Goal: Information Seeking & Learning: Learn about a topic

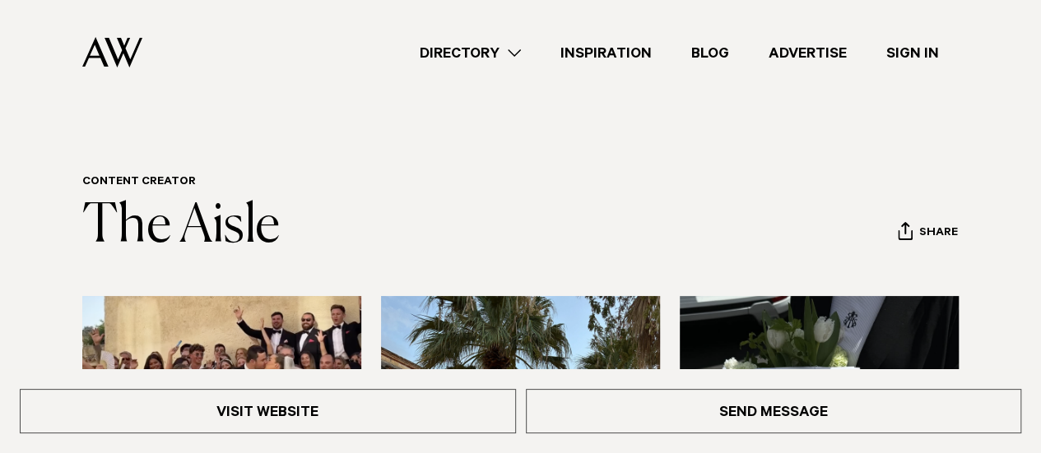
click at [517, 52] on link "Directory" at bounding box center [470, 53] width 141 height 22
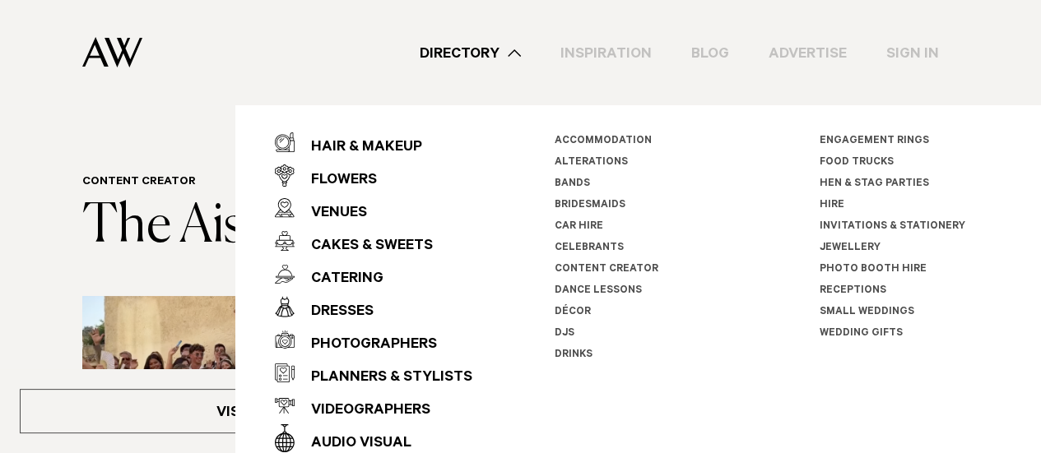
scroll to position [54, 0]
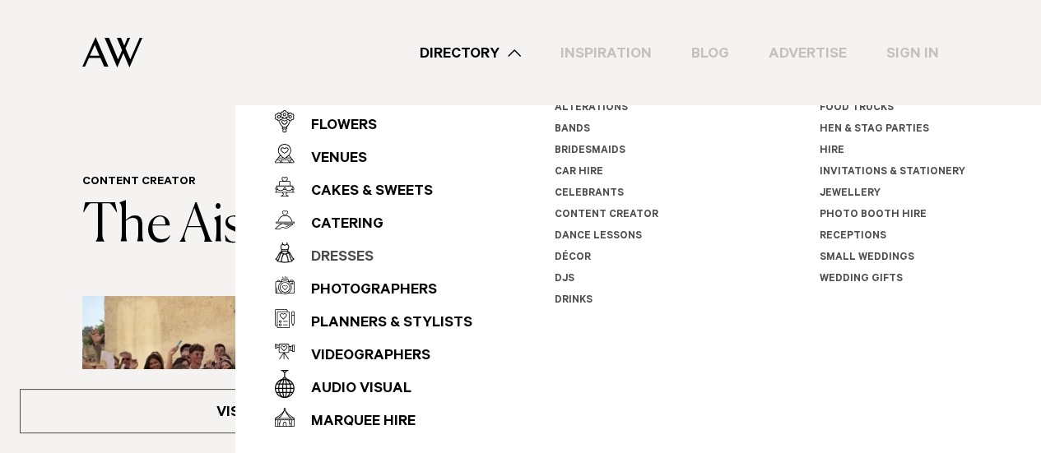
click at [353, 254] on div "Dresses" at bounding box center [334, 258] width 79 height 33
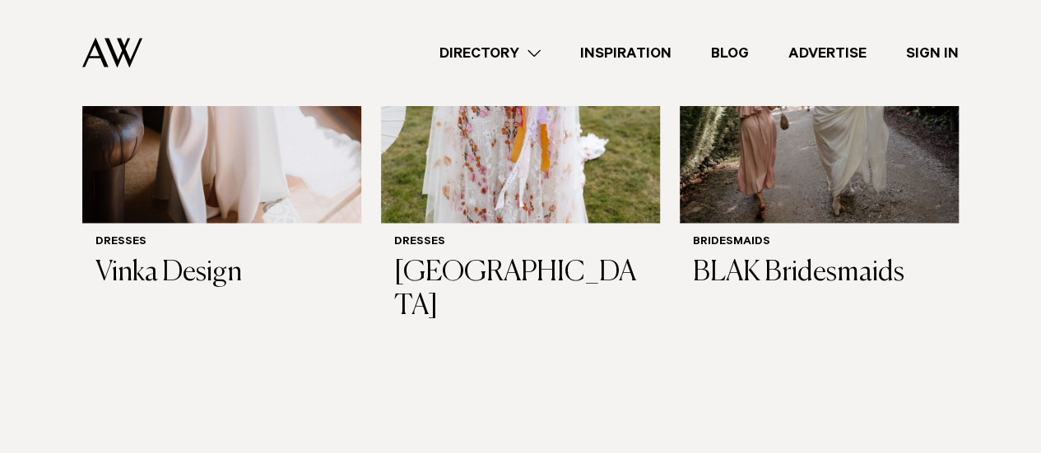
scroll to position [1257, 0]
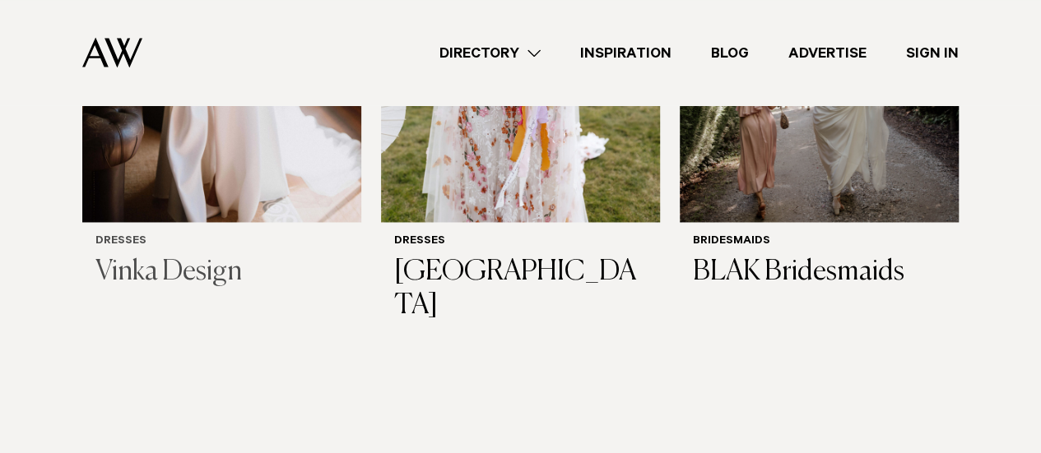
click at [194, 256] on h3 "Vinka Design" at bounding box center [221, 273] width 253 height 34
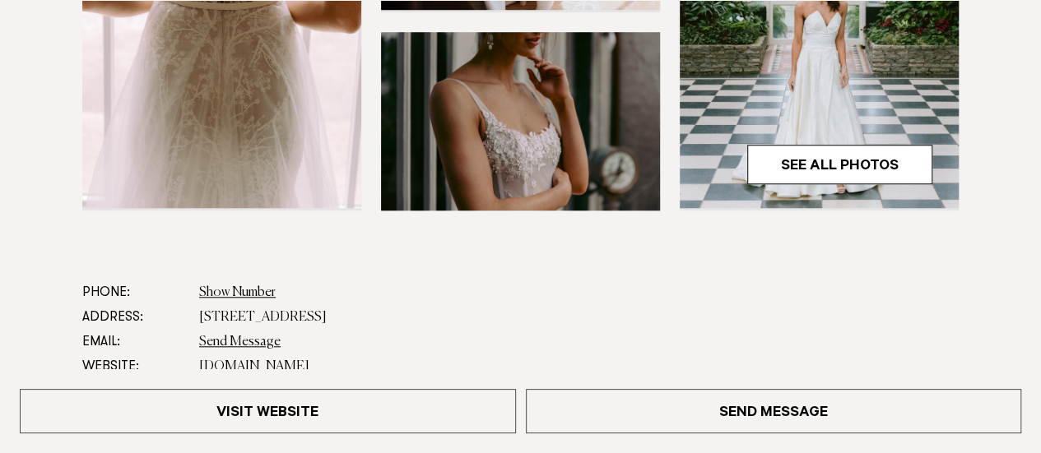
scroll to position [662, 0]
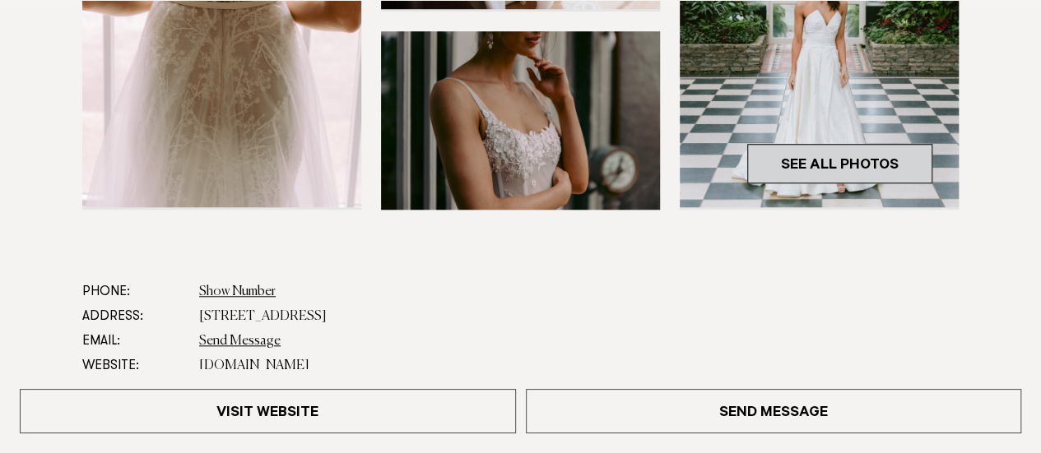
click at [792, 165] on link "See All Photos" at bounding box center [839, 163] width 185 height 39
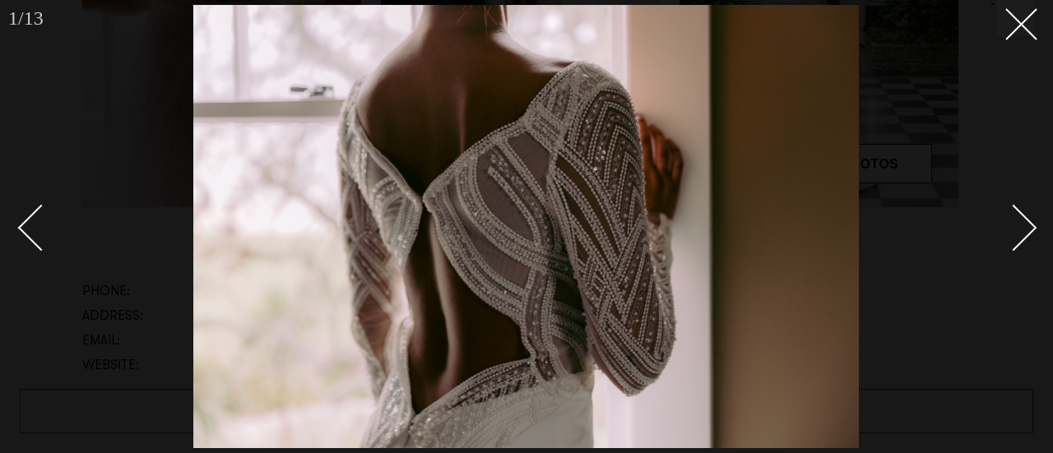
click at [1022, 222] on div "Next slide" at bounding box center [1014, 227] width 47 height 47
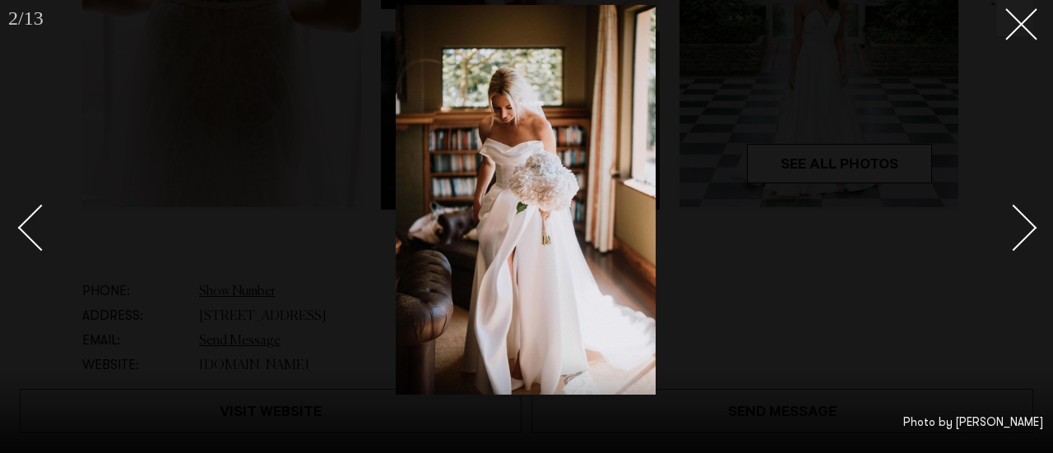
click at [1022, 222] on div "Next slide" at bounding box center [1014, 227] width 47 height 47
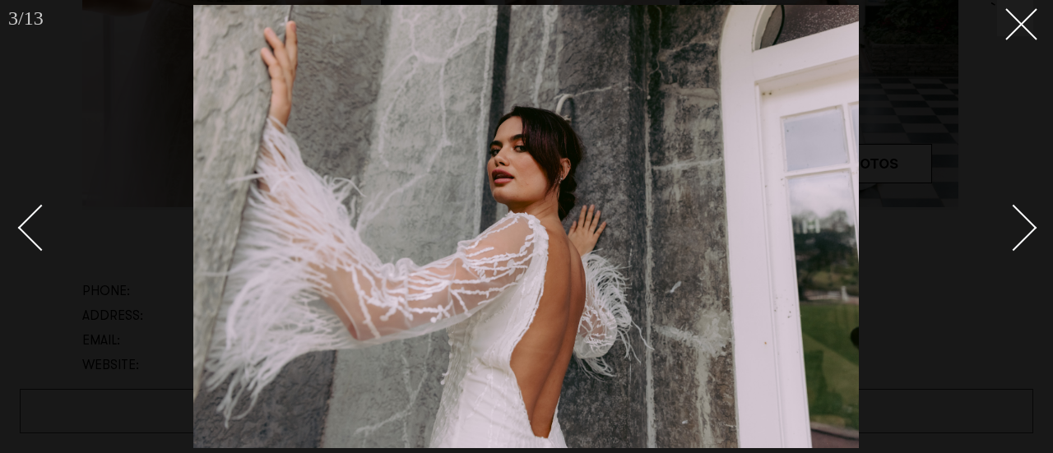
click at [1022, 222] on div "Next slide" at bounding box center [1014, 227] width 47 height 47
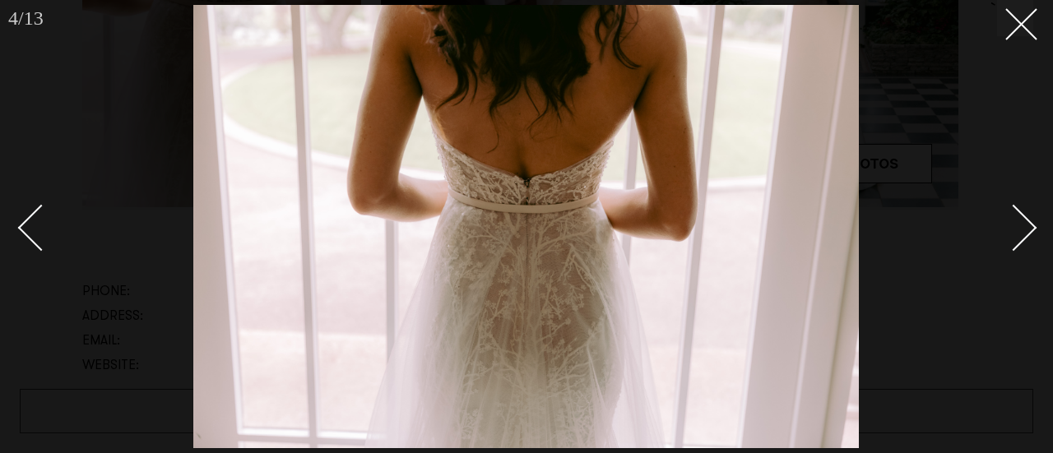
click at [1022, 222] on div "Next slide" at bounding box center [1014, 227] width 47 height 47
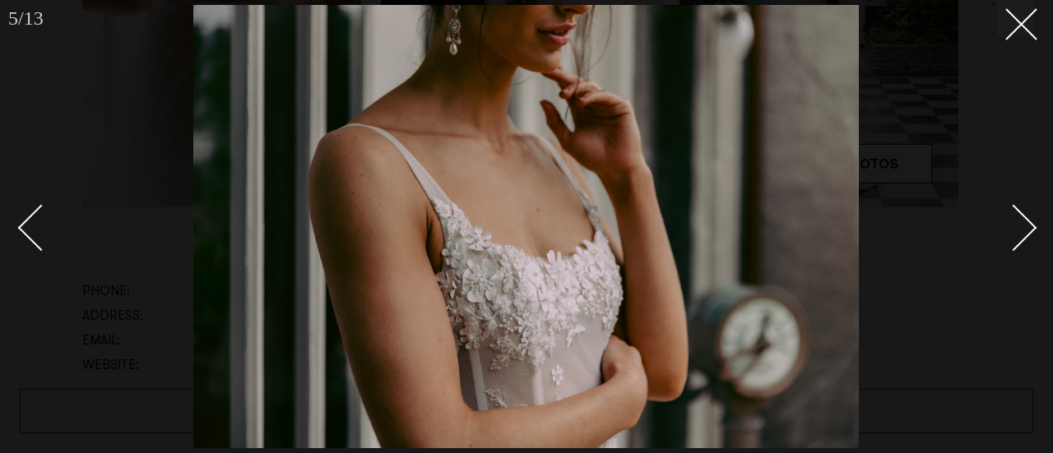
click at [1022, 222] on div "Next slide" at bounding box center [1014, 227] width 47 height 47
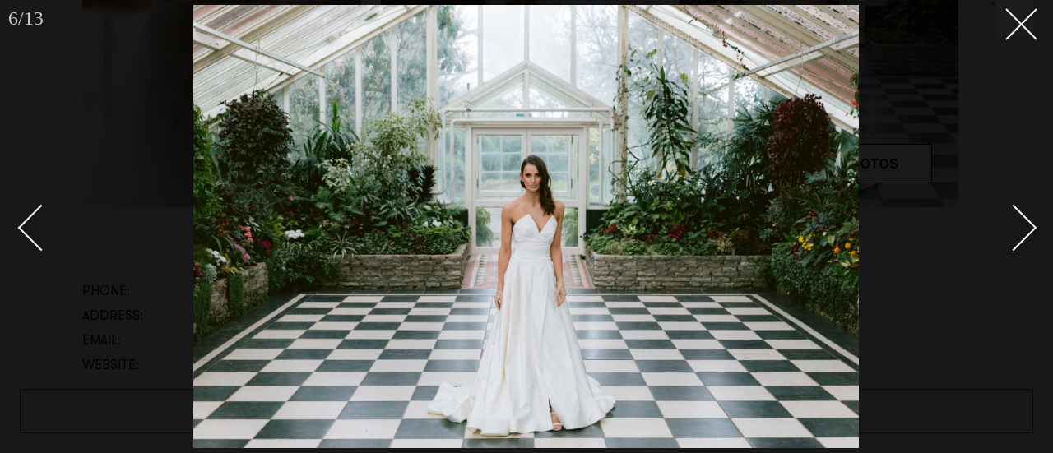
click at [1022, 222] on div "Next slide" at bounding box center [1014, 227] width 47 height 47
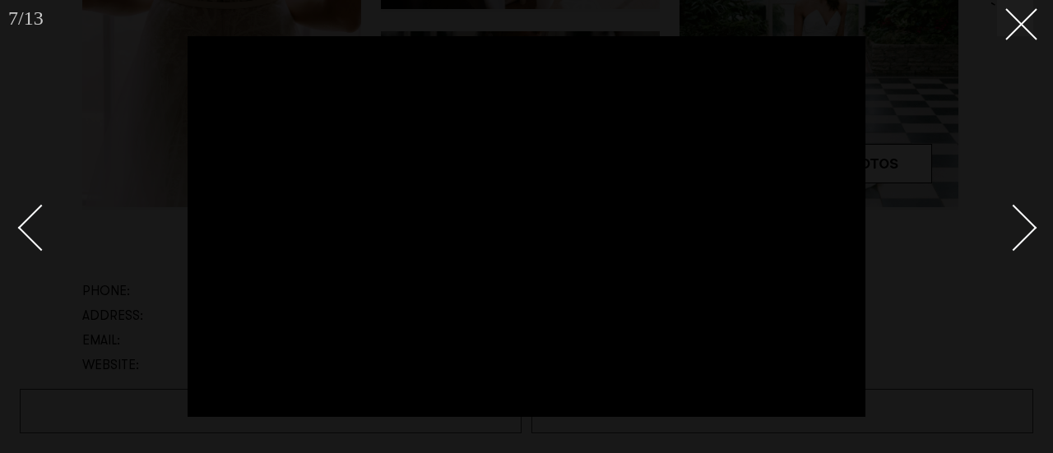
click at [1022, 222] on div "Next slide" at bounding box center [1014, 227] width 47 height 47
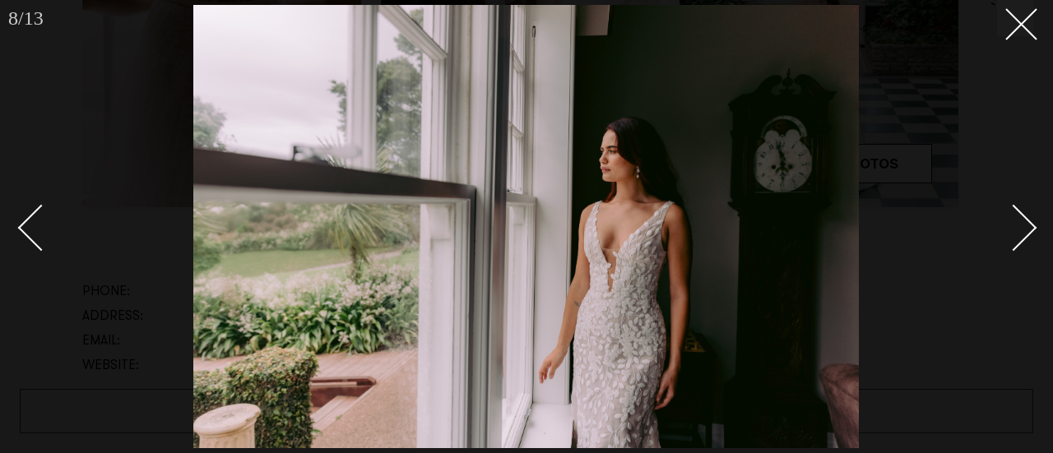
click at [1022, 222] on div "Next slide" at bounding box center [1014, 227] width 47 height 47
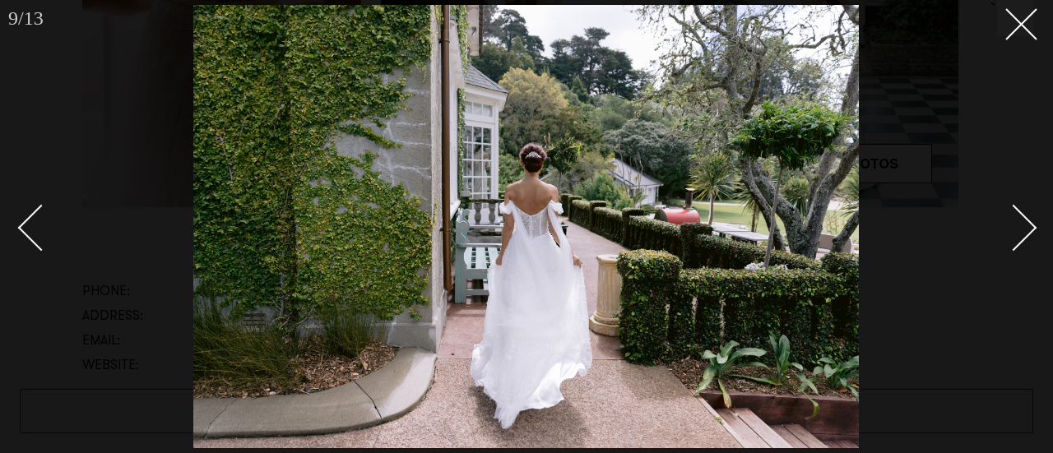
click at [1022, 222] on div "Next slide" at bounding box center [1014, 227] width 47 height 47
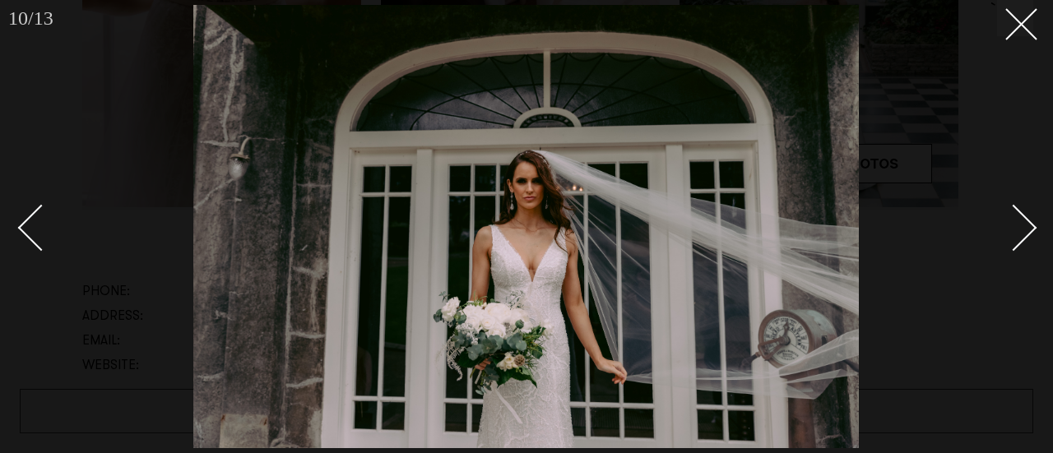
click at [1022, 222] on div "Next slide" at bounding box center [1014, 227] width 47 height 47
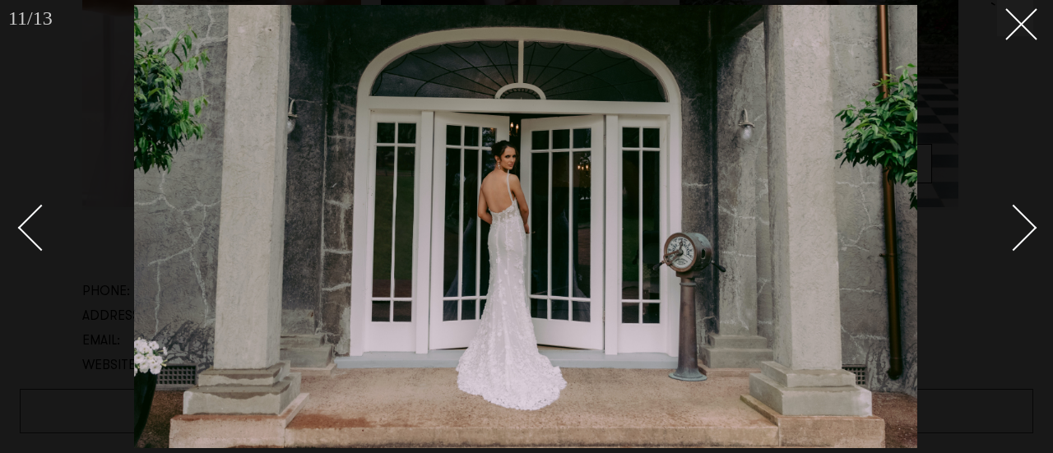
click at [1022, 222] on div "Next slide" at bounding box center [1014, 227] width 47 height 47
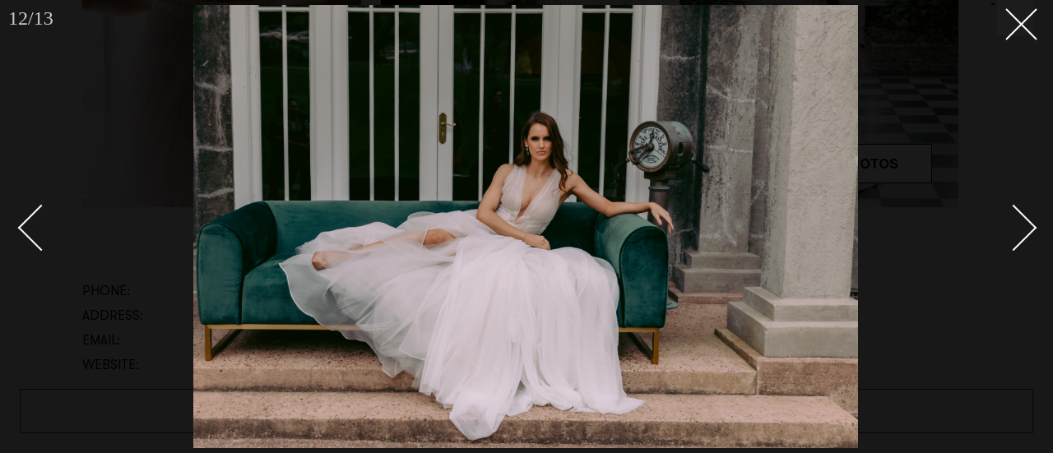
click at [1022, 222] on div "Next slide" at bounding box center [1014, 227] width 47 height 47
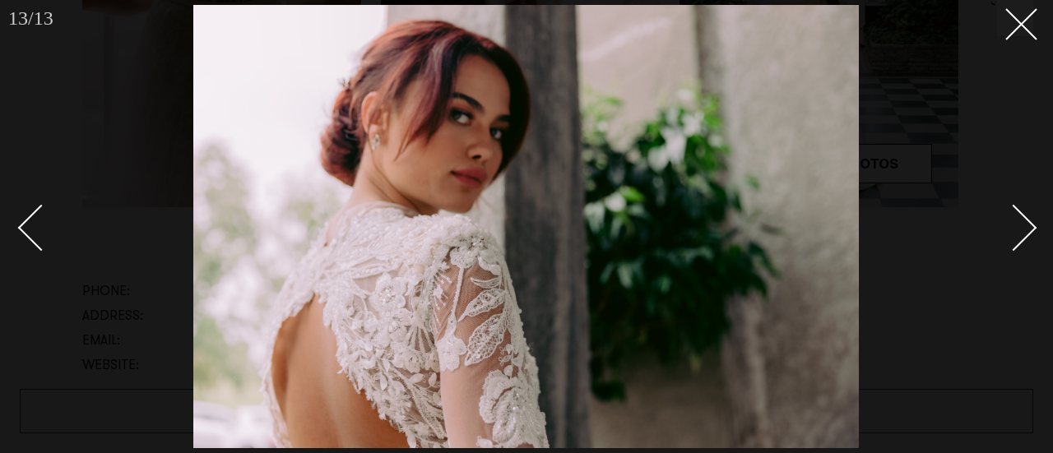
click at [1022, 222] on div "Next slide" at bounding box center [1014, 227] width 47 height 47
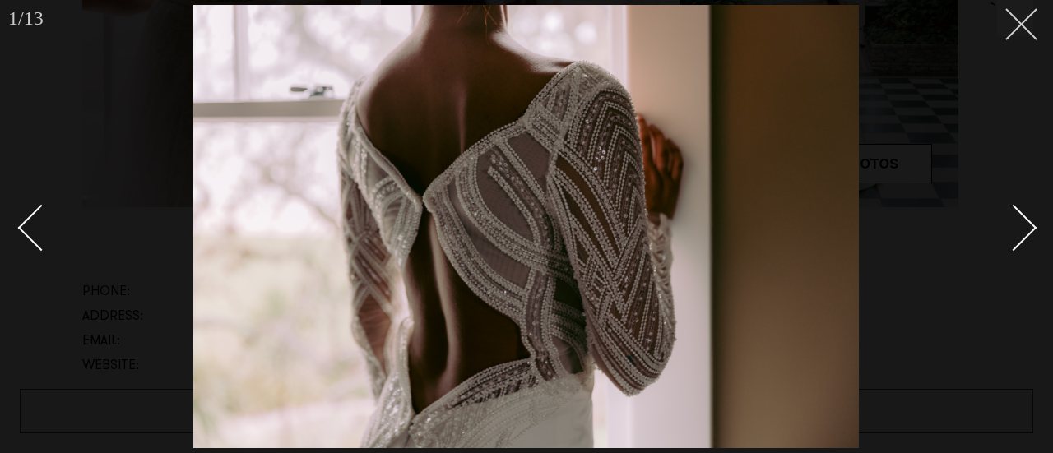
click at [1019, 31] on button at bounding box center [1015, 18] width 36 height 36
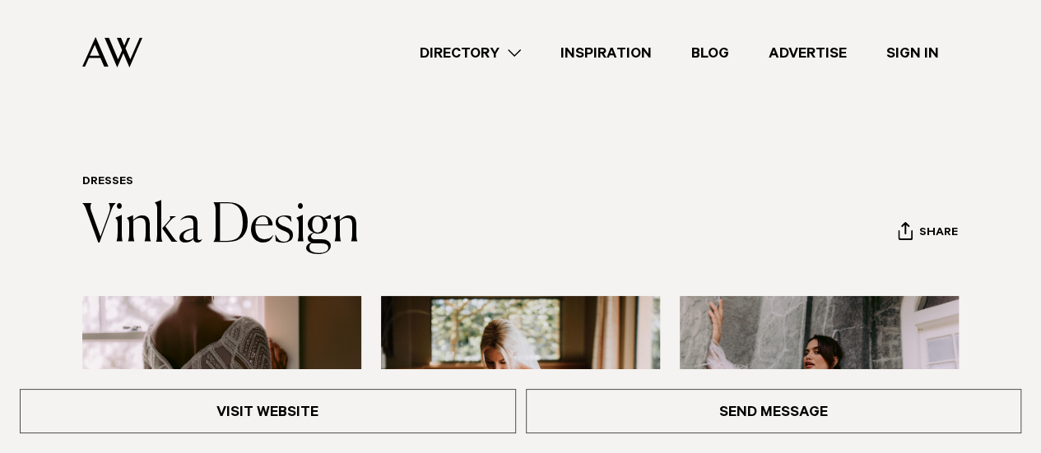
click at [507, 49] on link "Directory" at bounding box center [470, 53] width 141 height 22
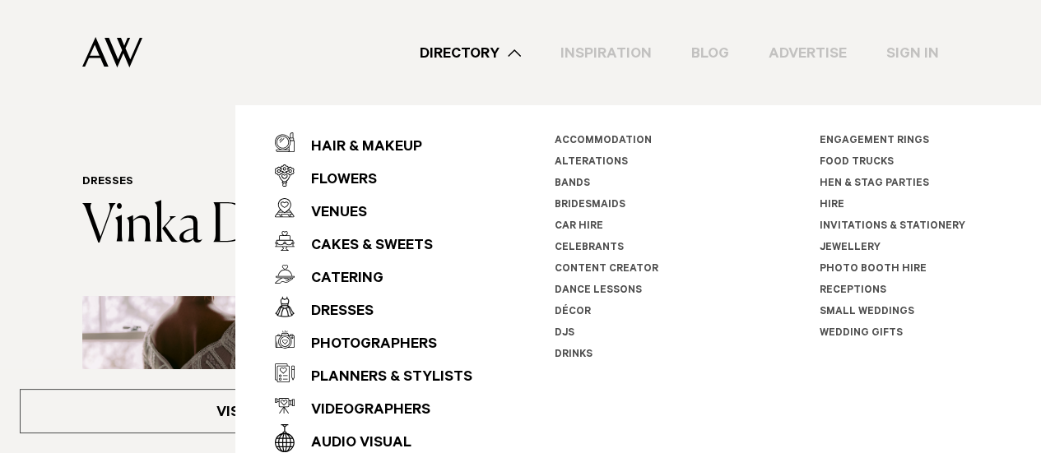
click at [565, 332] on link "DJs" at bounding box center [565, 334] width 20 height 12
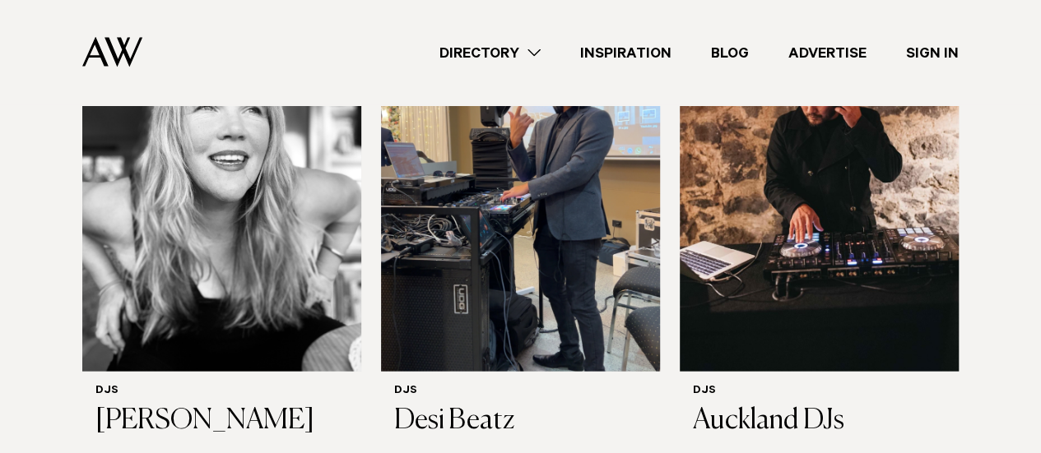
scroll to position [1727, 0]
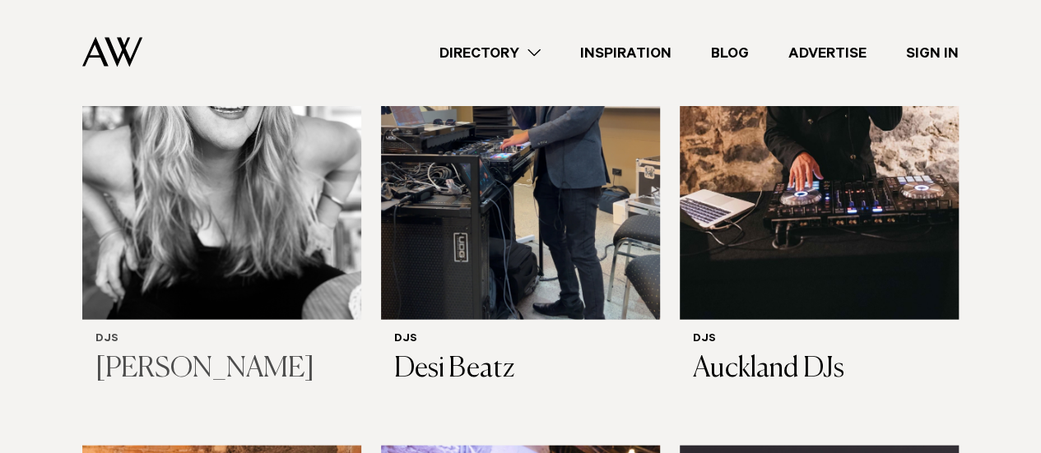
click at [160, 353] on h3 "Rose Alice" at bounding box center [221, 370] width 253 height 34
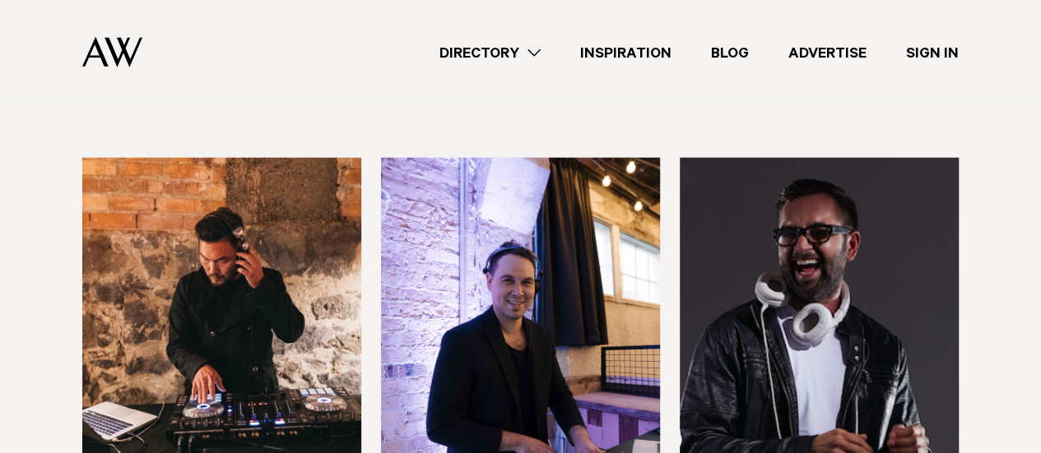
scroll to position [2014, 0]
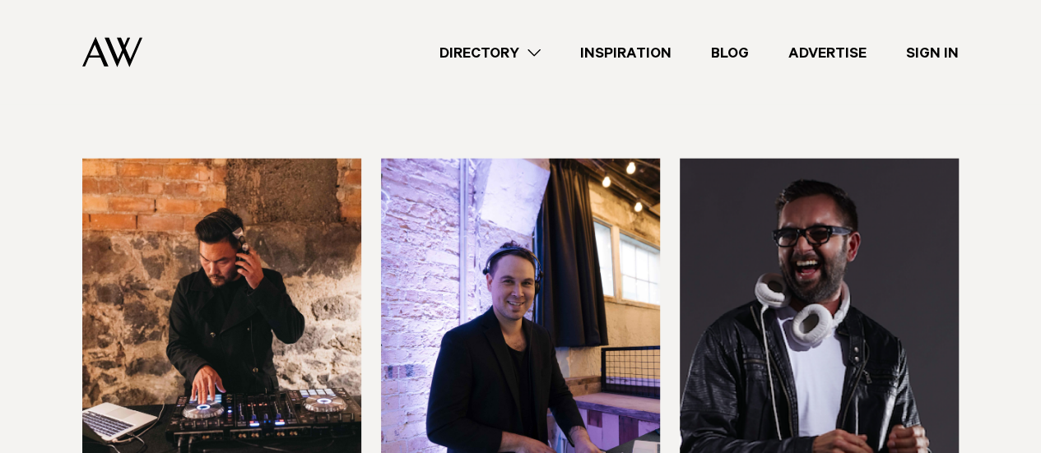
click at [792, 279] on img at bounding box center [819, 346] width 279 height 374
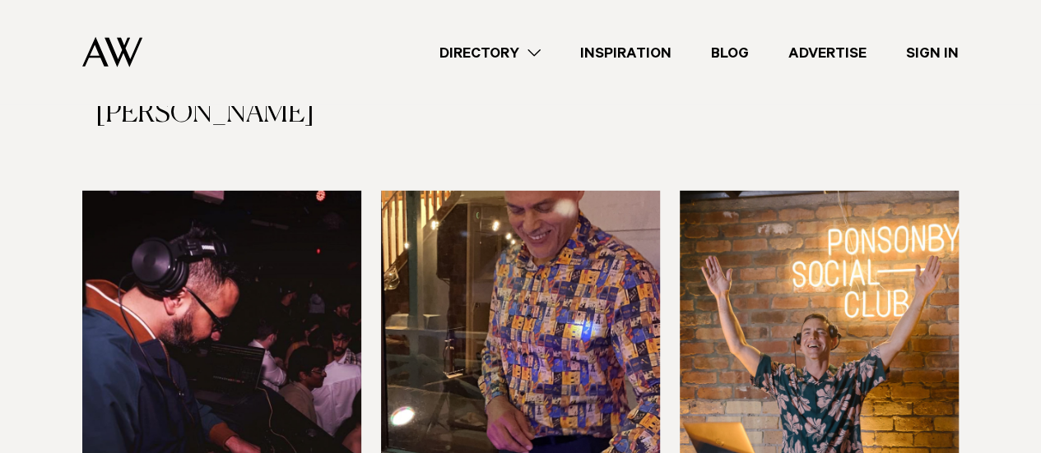
scroll to position [2545, 0]
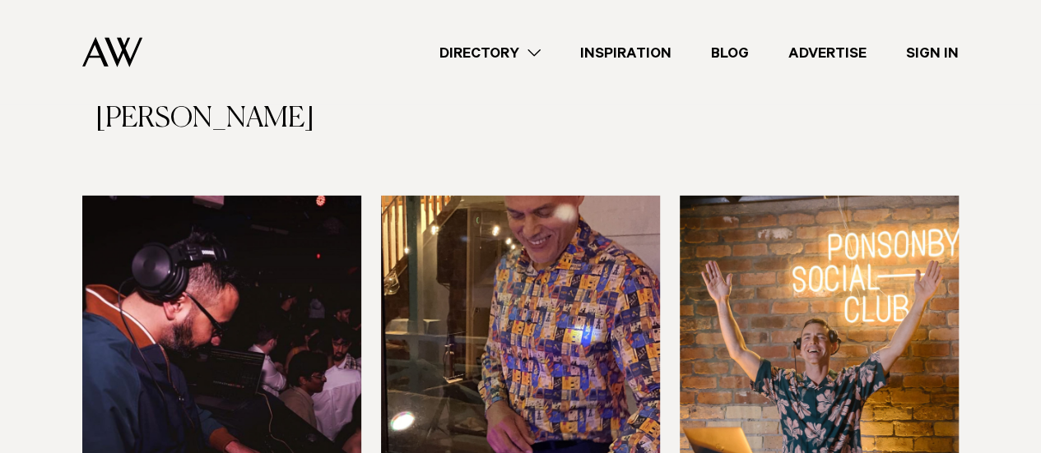
click at [817, 280] on img at bounding box center [819, 383] width 279 height 374
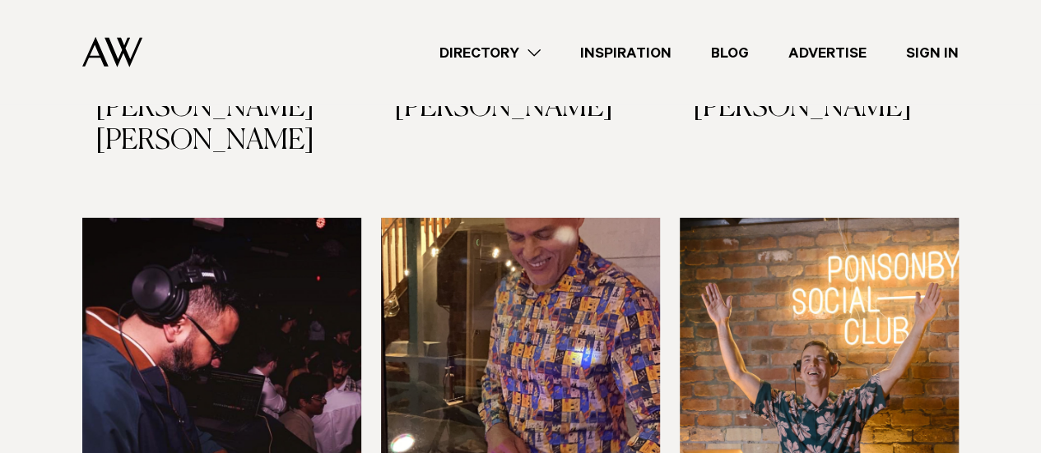
click at [537, 60] on link "Directory" at bounding box center [490, 53] width 141 height 22
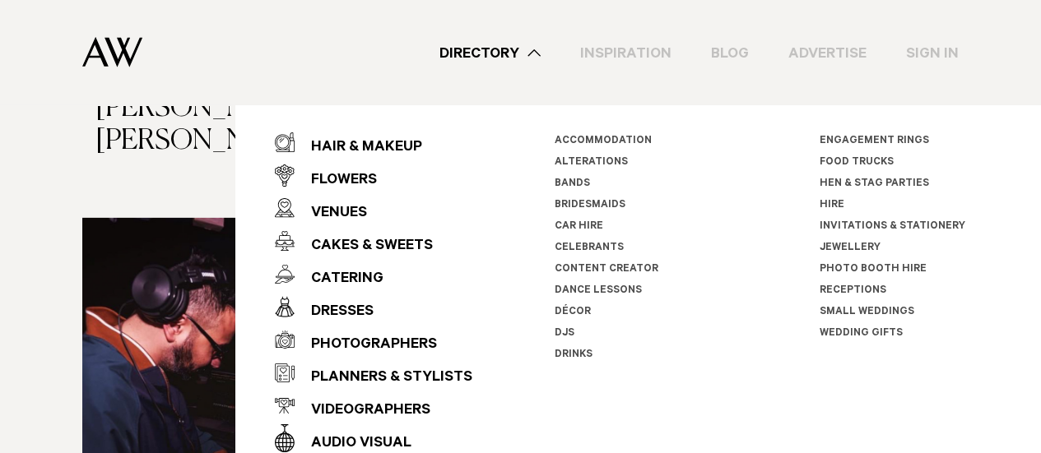
click at [867, 159] on link "Food Trucks" at bounding box center [857, 163] width 74 height 12
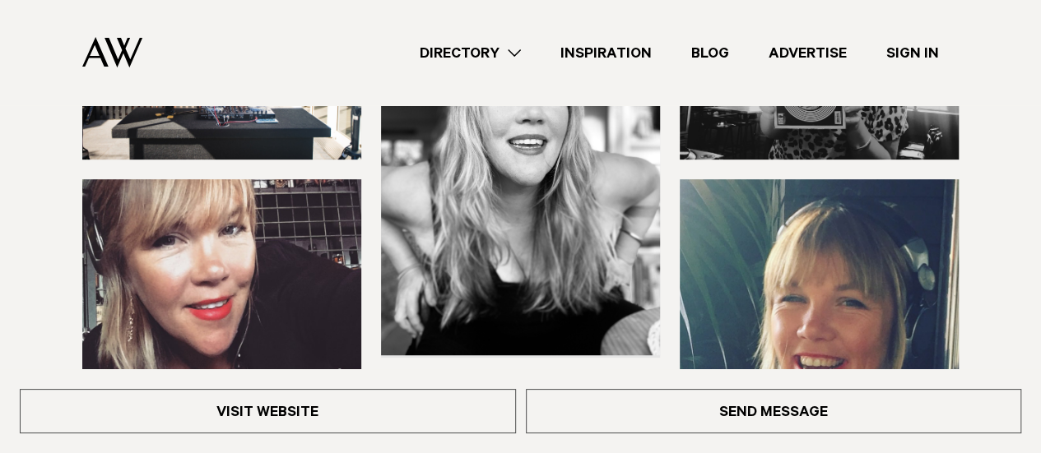
scroll to position [139, 0]
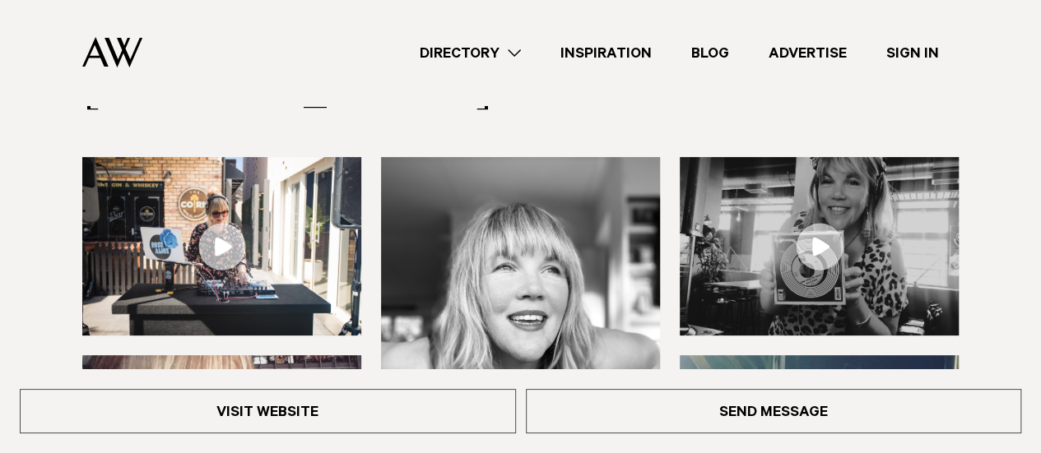
click at [225, 244] on link at bounding box center [221, 246] width 279 height 179
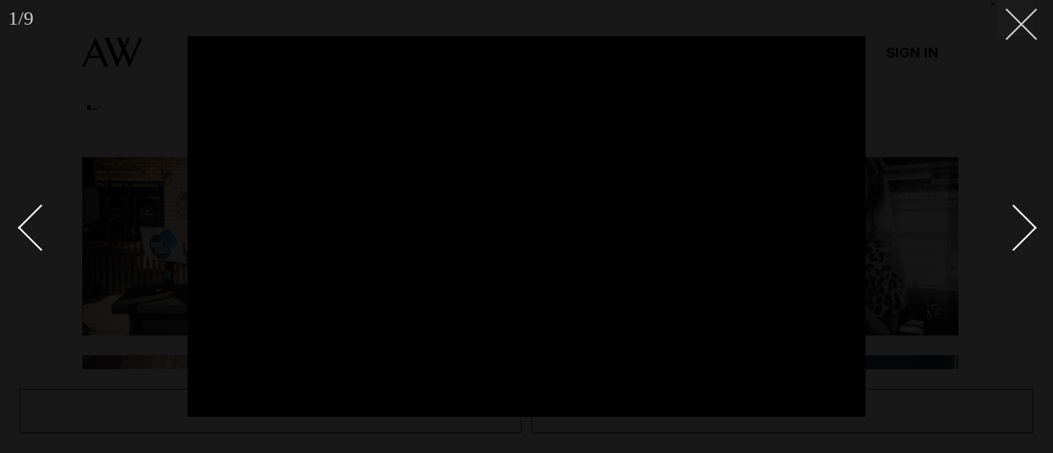
click at [1020, 24] on line at bounding box center [1021, 24] width 30 height 30
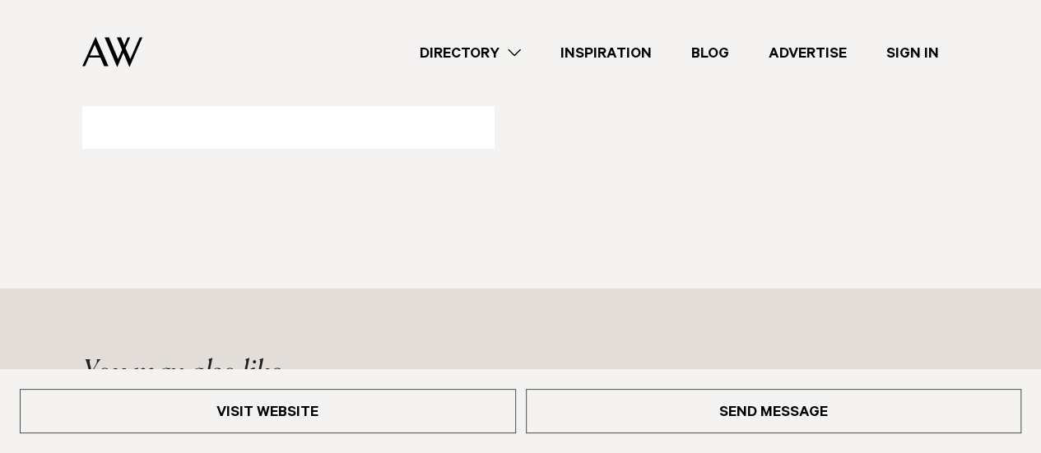
scroll to position [1816, 0]
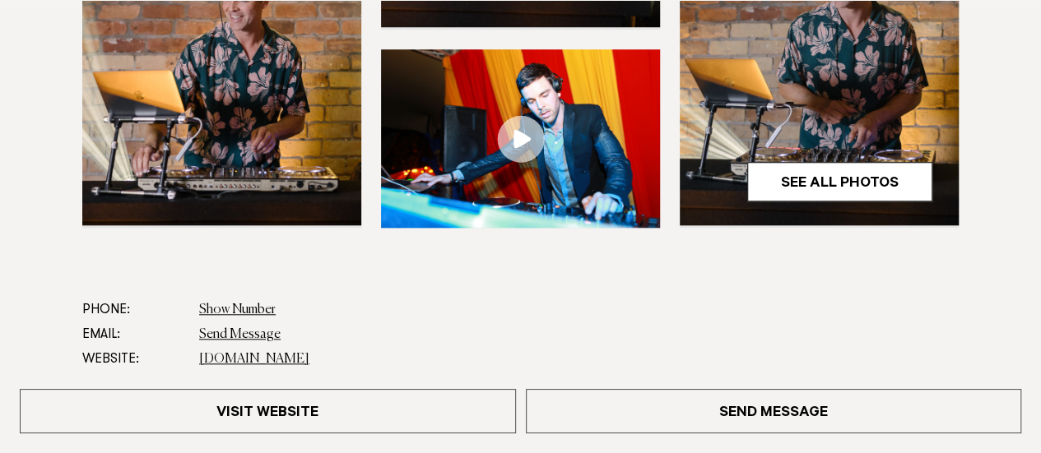
scroll to position [540, 0]
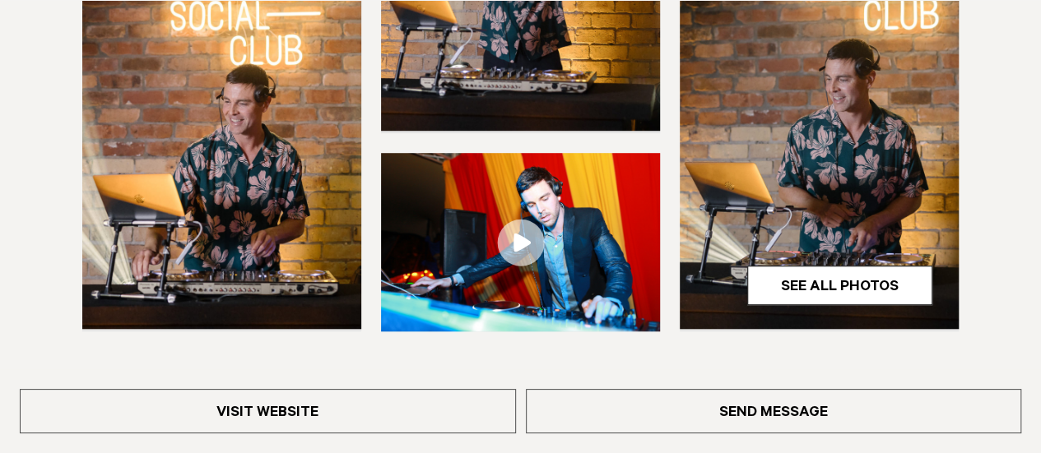
click at [521, 236] on link at bounding box center [520, 242] width 279 height 179
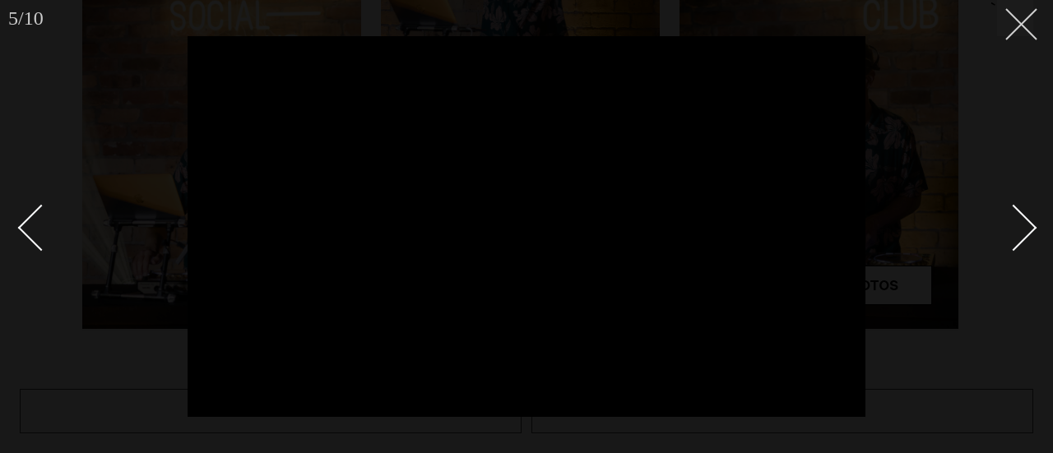
click at [1015, 29] on line at bounding box center [1021, 24] width 30 height 30
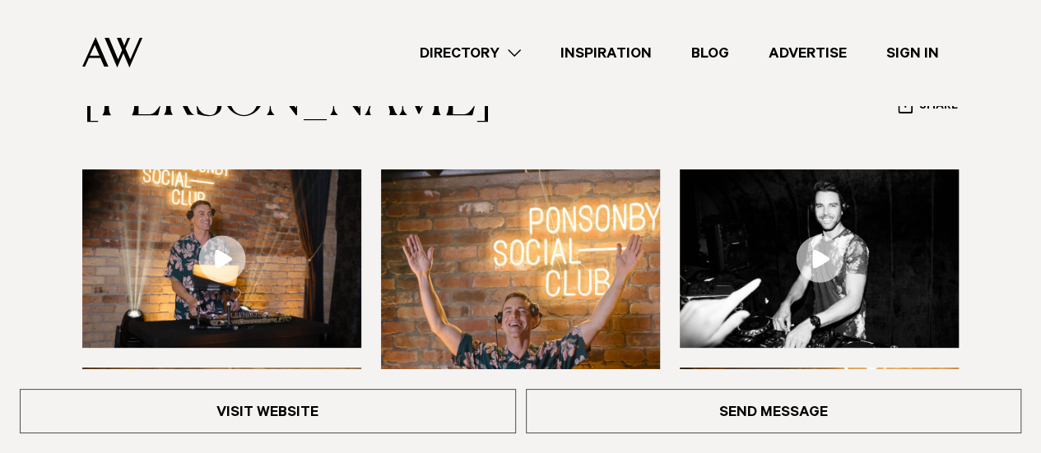
scroll to position [126, 0]
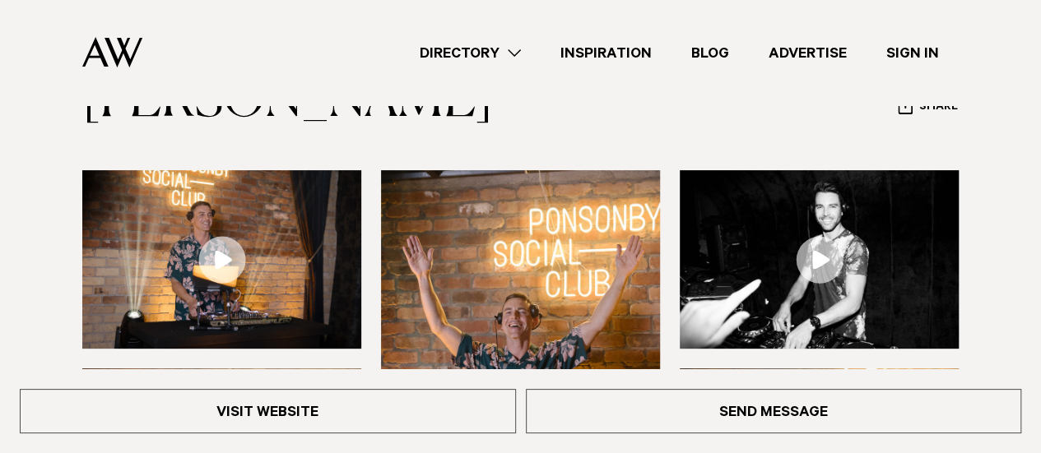
click at [826, 270] on link at bounding box center [819, 259] width 279 height 179
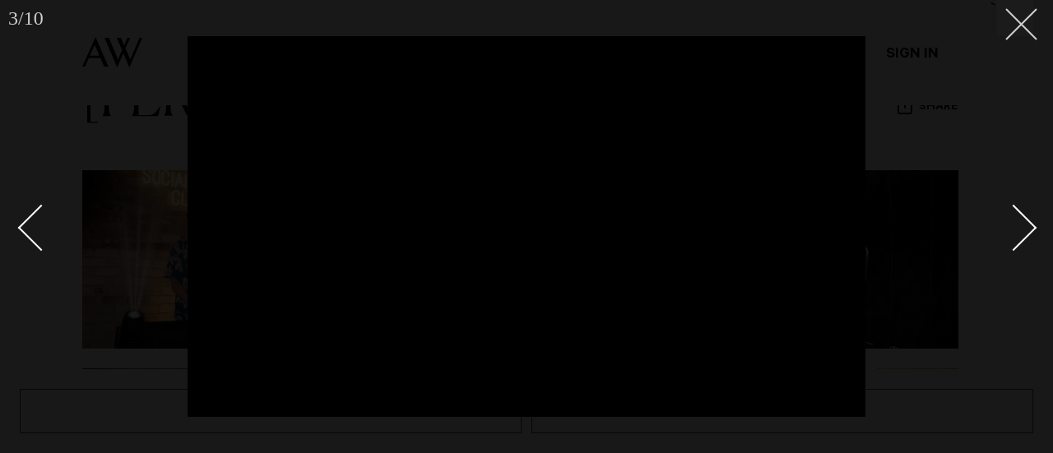
click at [1017, 26] on icon at bounding box center [1016, 18] width 20 height 20
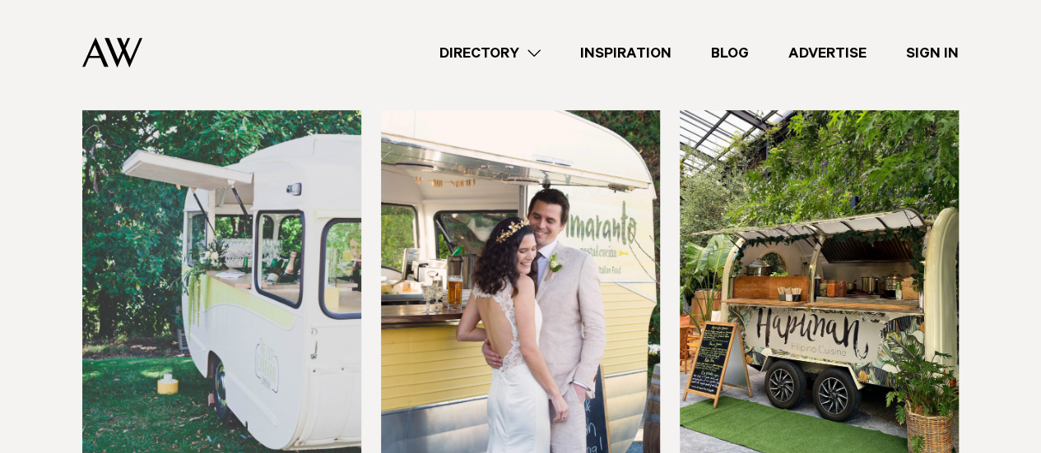
scroll to position [486, 0]
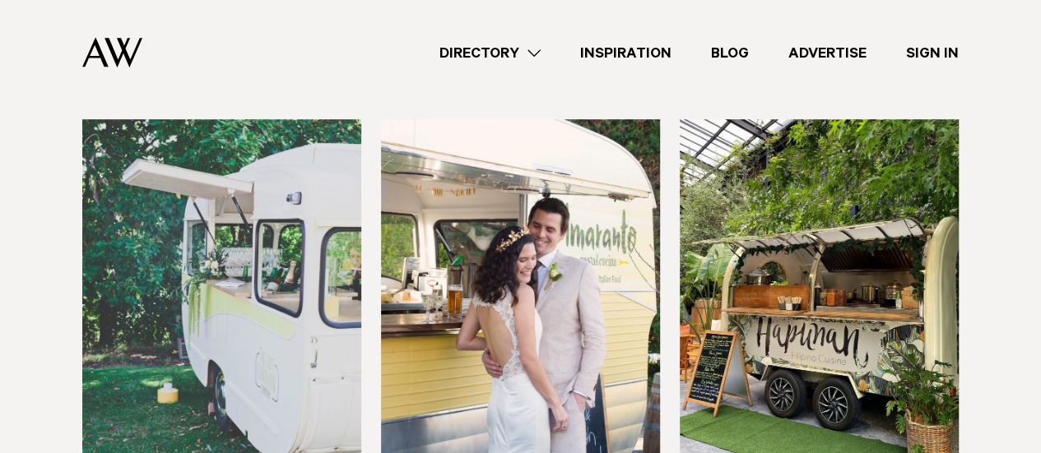
click at [564, 271] on img at bounding box center [520, 306] width 279 height 374
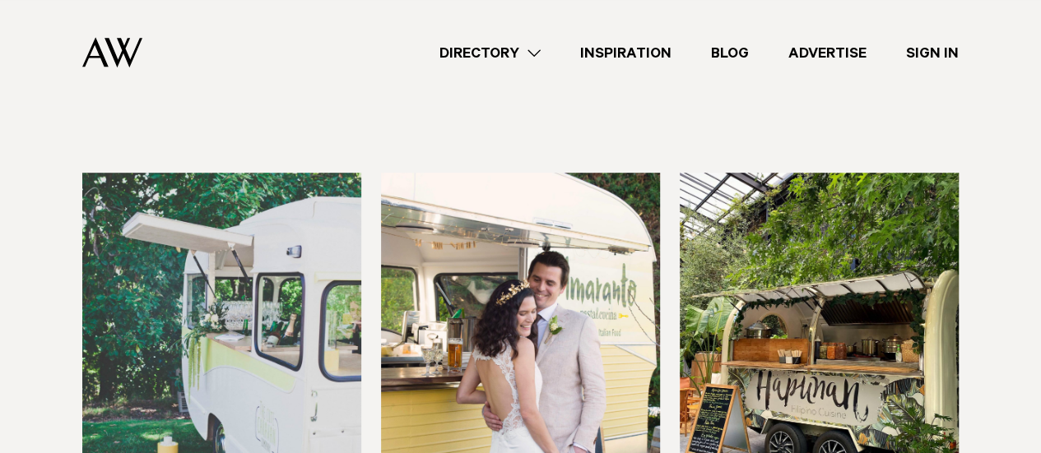
scroll to position [415, 0]
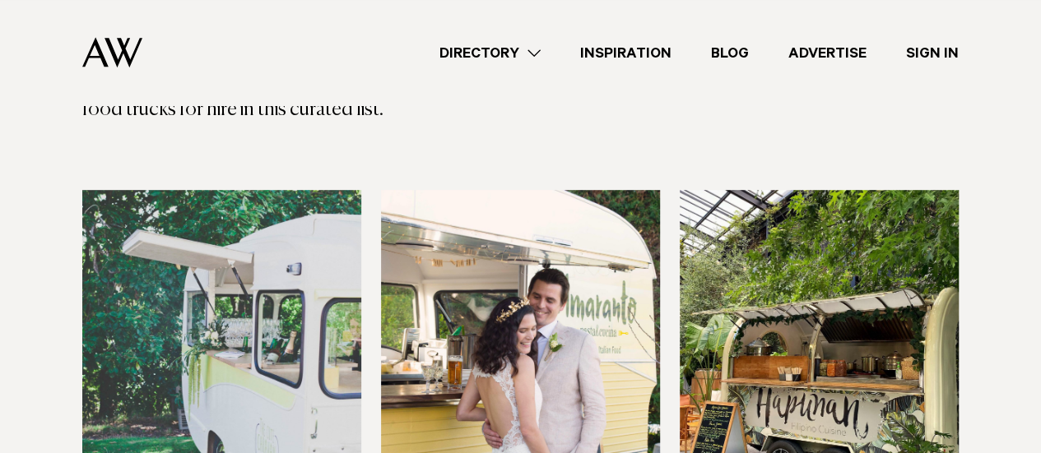
click at [537, 53] on link "Directory" at bounding box center [490, 53] width 141 height 22
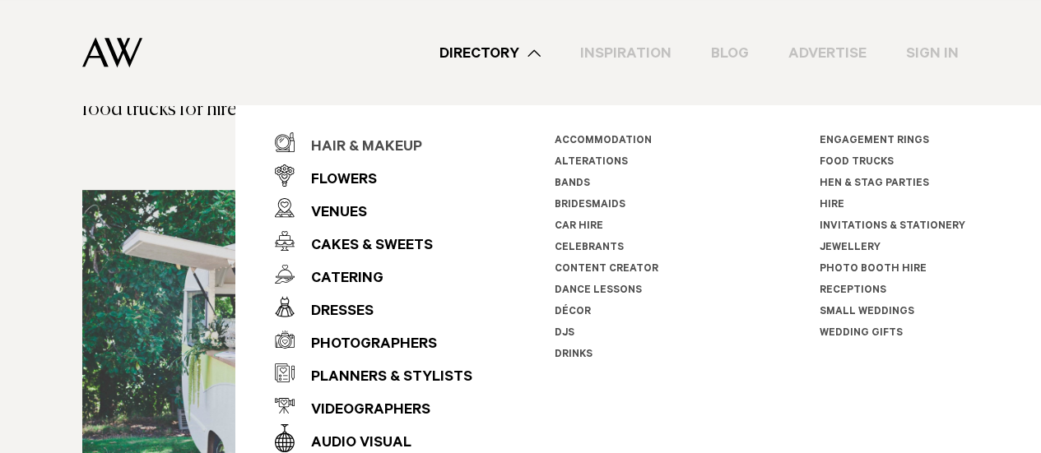
click at [379, 146] on div "Hair & Makeup" at bounding box center [359, 148] width 128 height 33
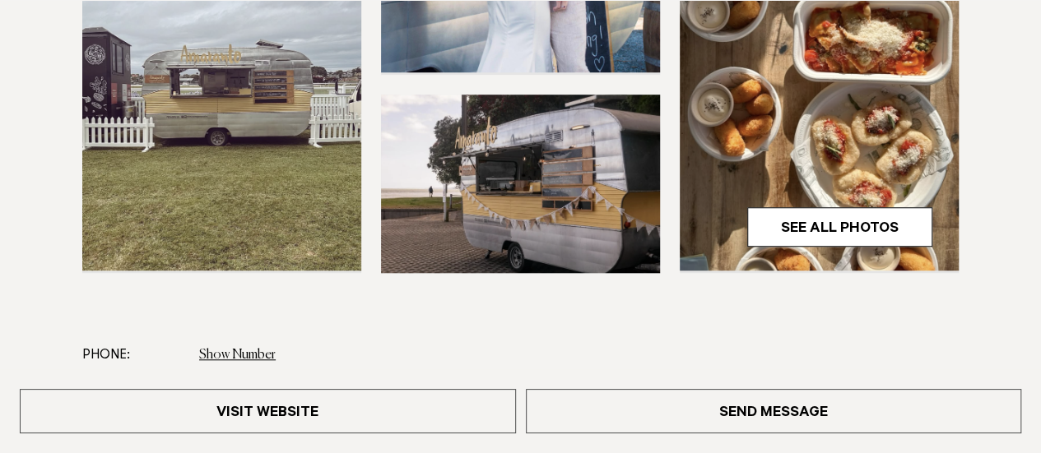
scroll to position [599, 0]
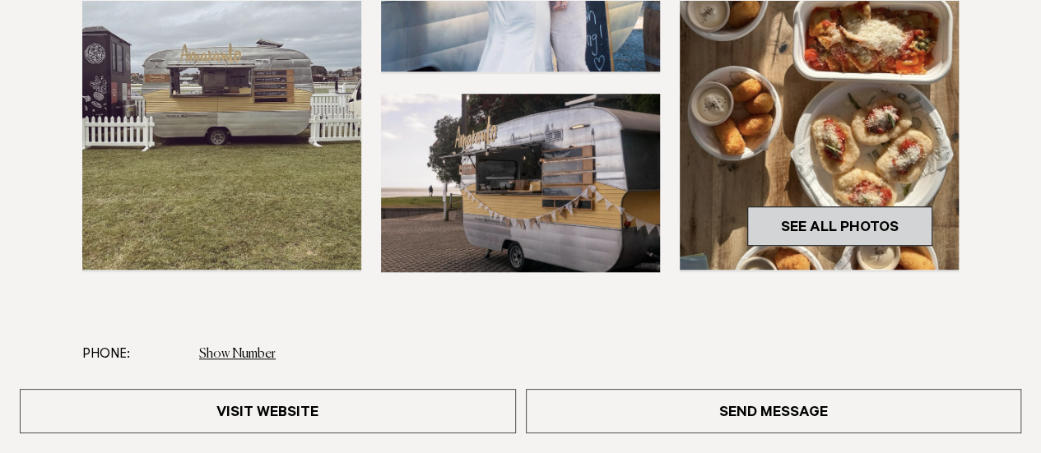
click at [815, 225] on link "See All Photos" at bounding box center [839, 226] width 185 height 39
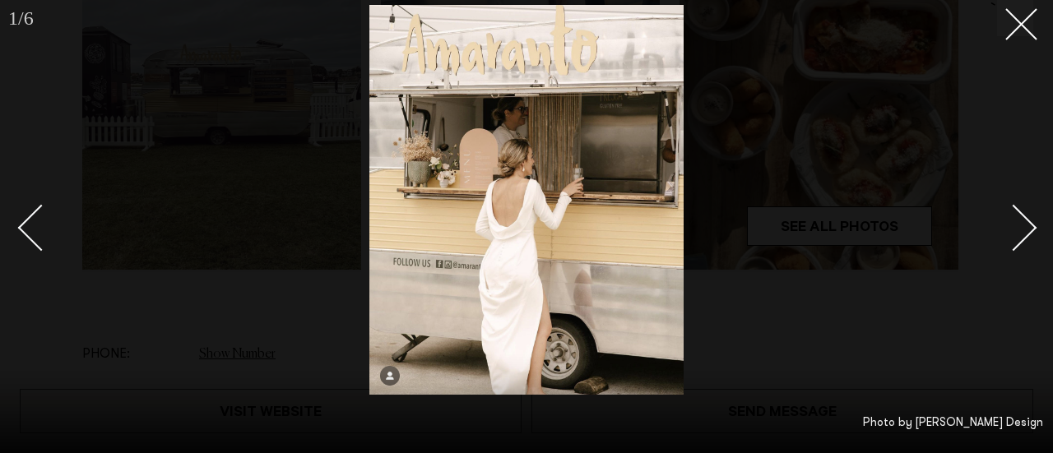
click at [1009, 221] on div "Next slide" at bounding box center [1014, 227] width 47 height 47
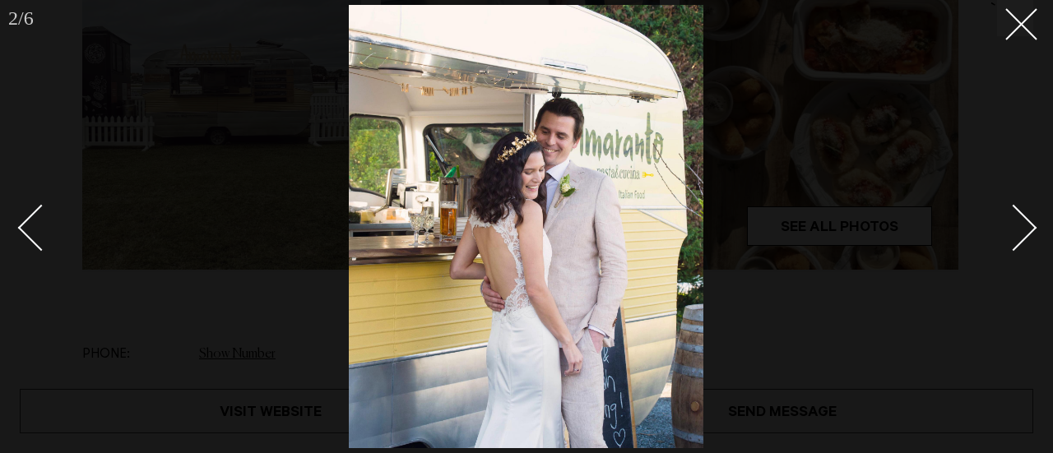
click at [1009, 221] on div "Next slide" at bounding box center [1014, 227] width 47 height 47
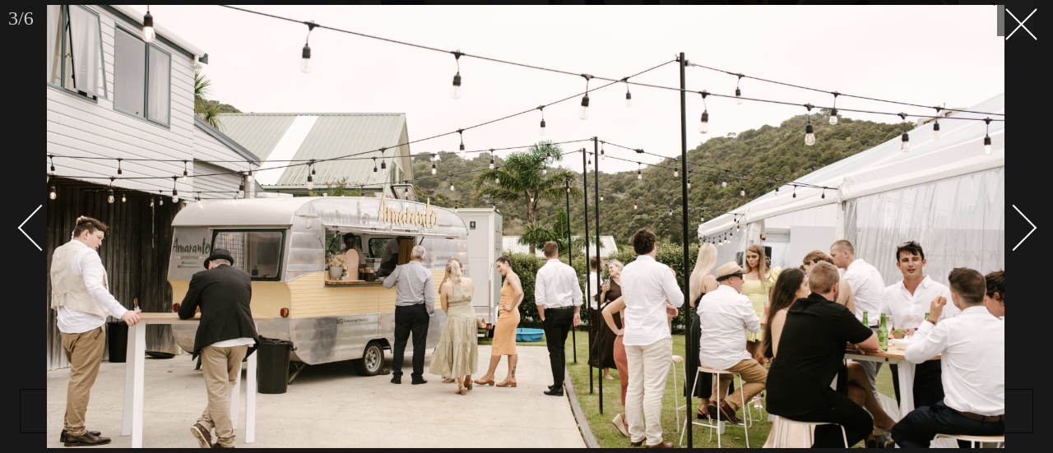
click at [1025, 222] on div "Next slide" at bounding box center [1014, 227] width 47 height 47
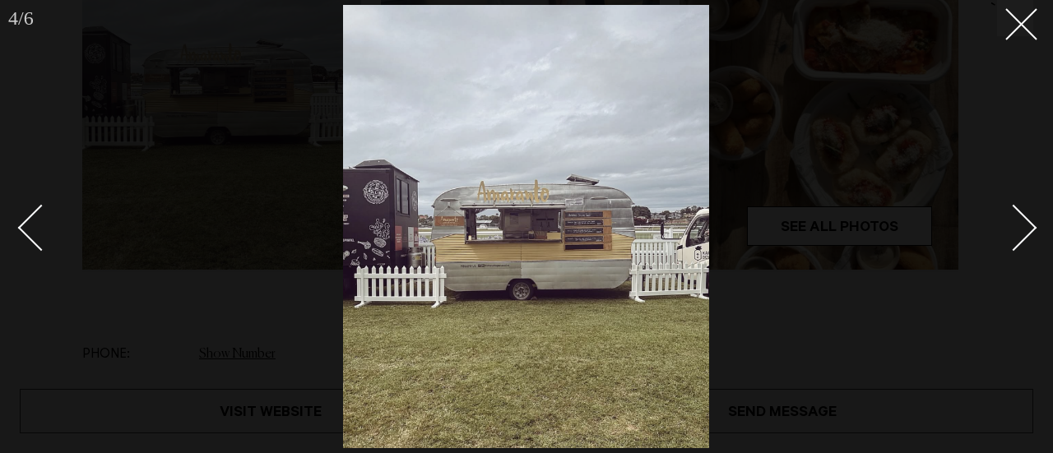
click at [1025, 222] on div "Next slide" at bounding box center [1014, 227] width 47 height 47
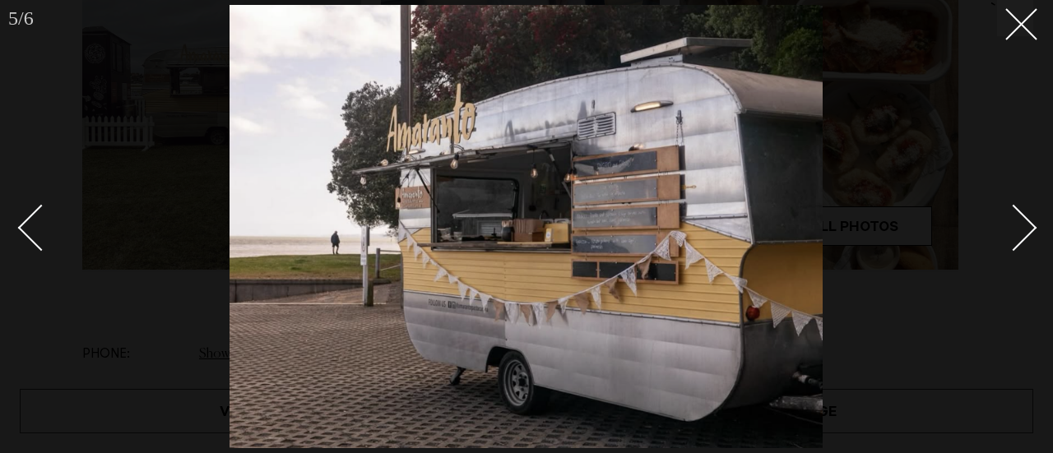
click at [1025, 222] on div "Next slide" at bounding box center [1014, 227] width 47 height 47
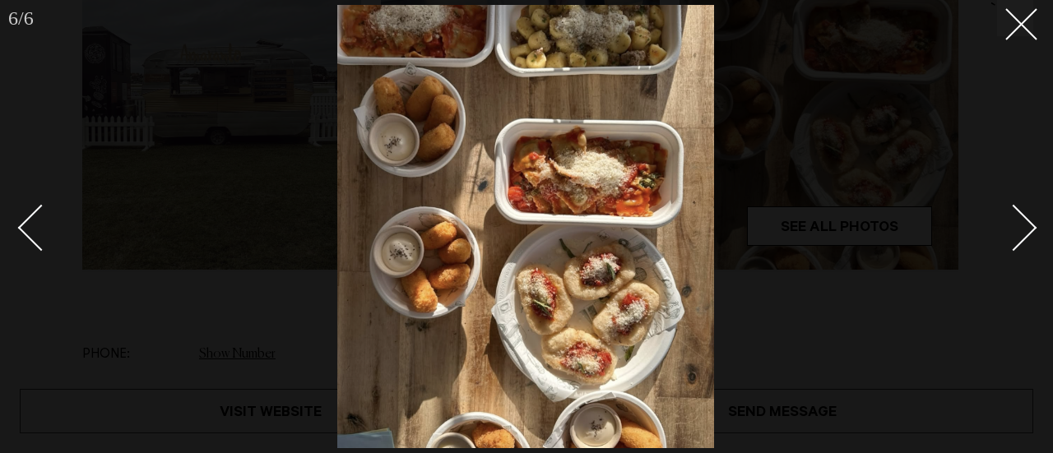
click at [1025, 222] on div "Next slide" at bounding box center [1014, 227] width 47 height 47
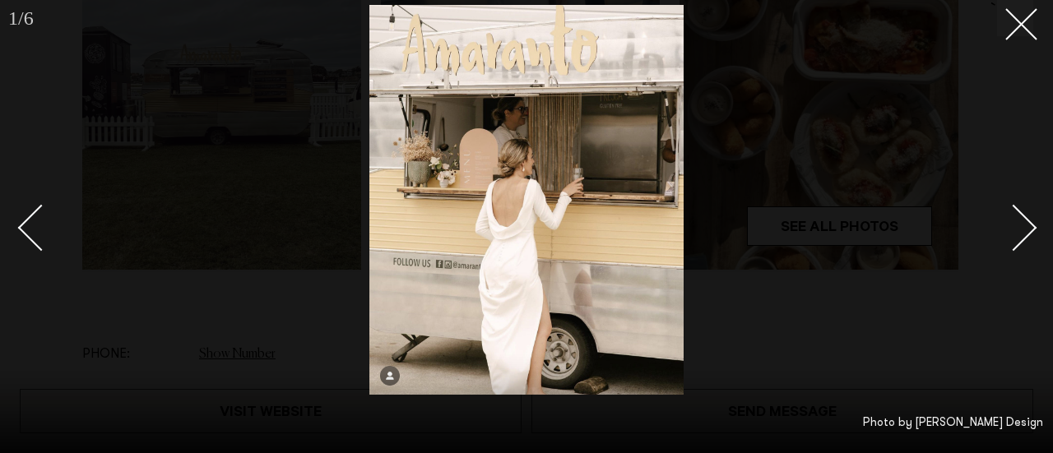
click at [1025, 222] on div "Next slide" at bounding box center [1014, 227] width 47 height 47
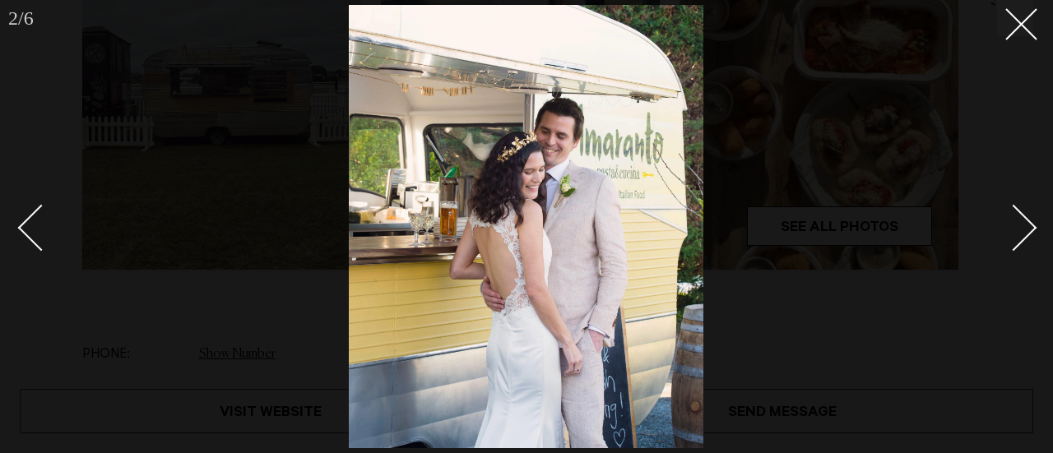
click at [1025, 222] on div "Next slide" at bounding box center [1014, 227] width 47 height 47
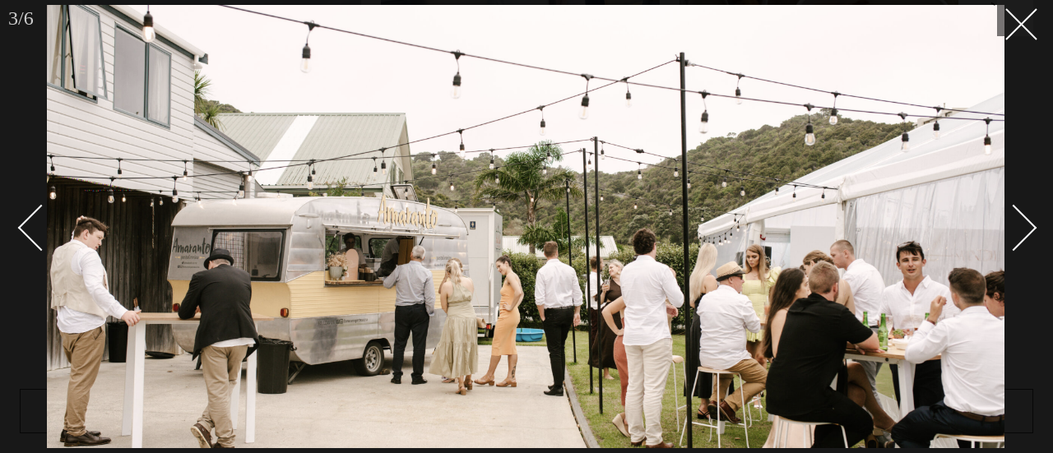
click at [1025, 222] on div "Next slide" at bounding box center [1014, 227] width 47 height 47
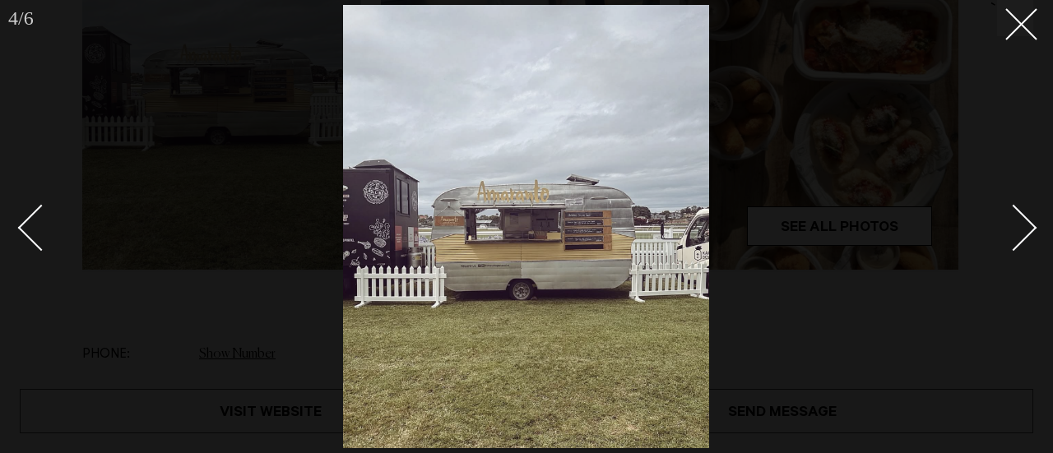
click at [1025, 222] on div "Next slide" at bounding box center [1014, 227] width 47 height 47
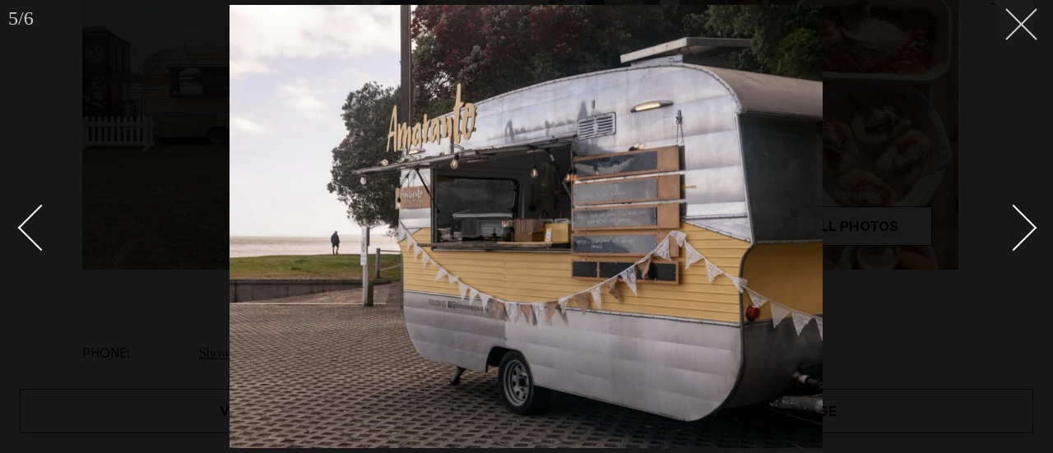
click at [1030, 24] on button at bounding box center [1015, 18] width 36 height 36
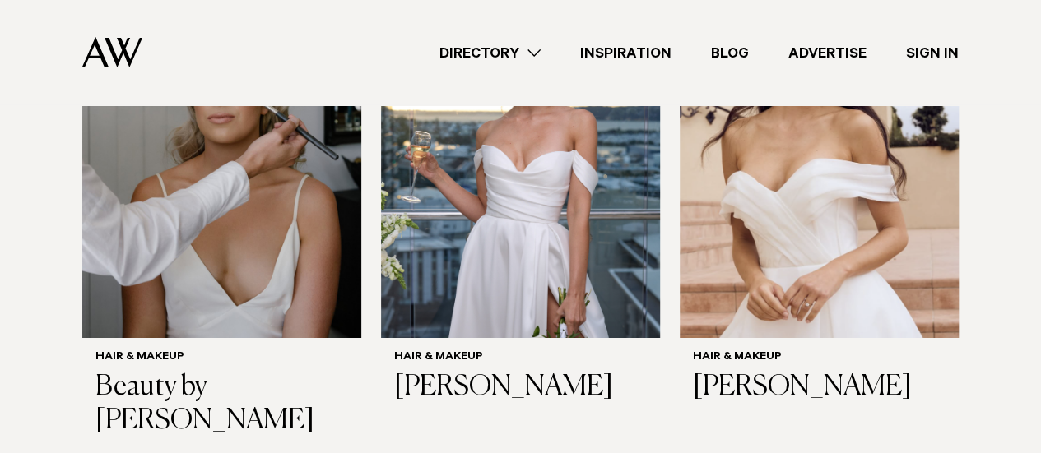
scroll to position [2775, 0]
click at [625, 54] on link "Inspiration" at bounding box center [625, 53] width 131 height 22
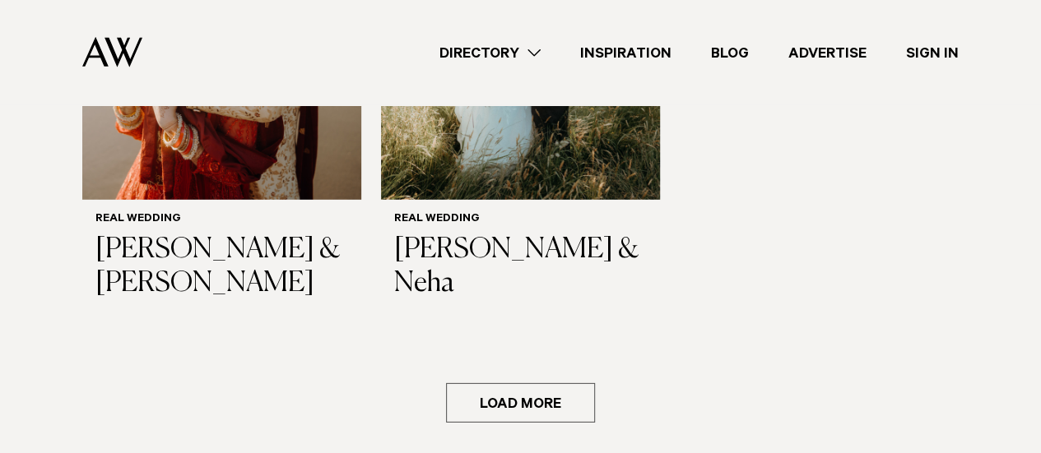
scroll to position [2303, 0]
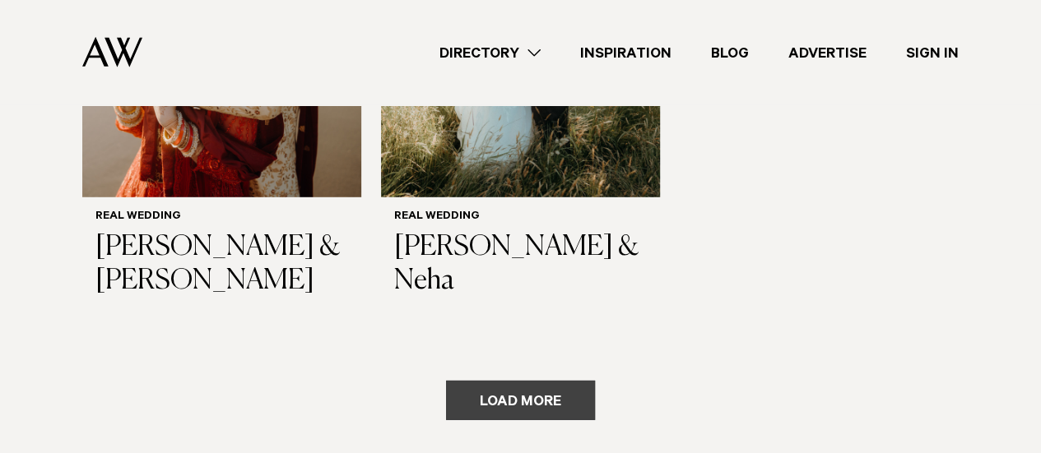
click at [546, 381] on button "Load more" at bounding box center [520, 400] width 149 height 39
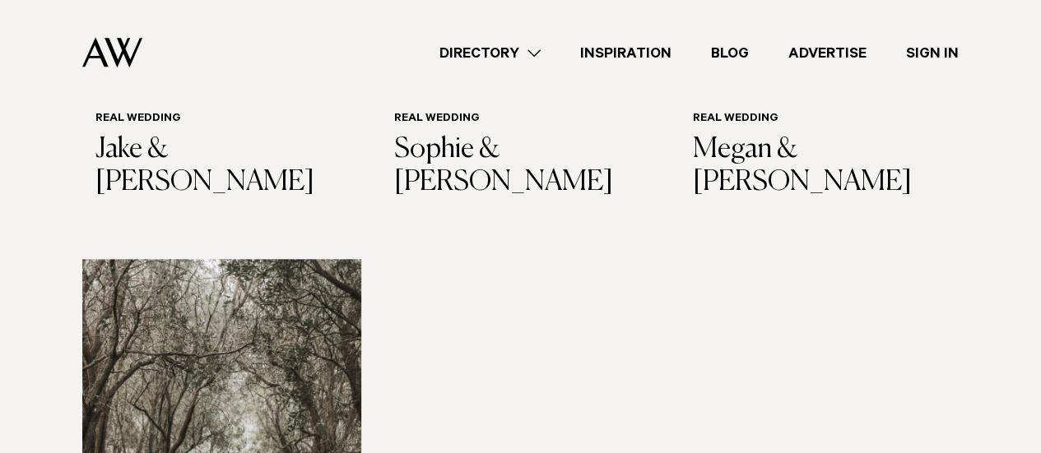
scroll to position [4091, 0]
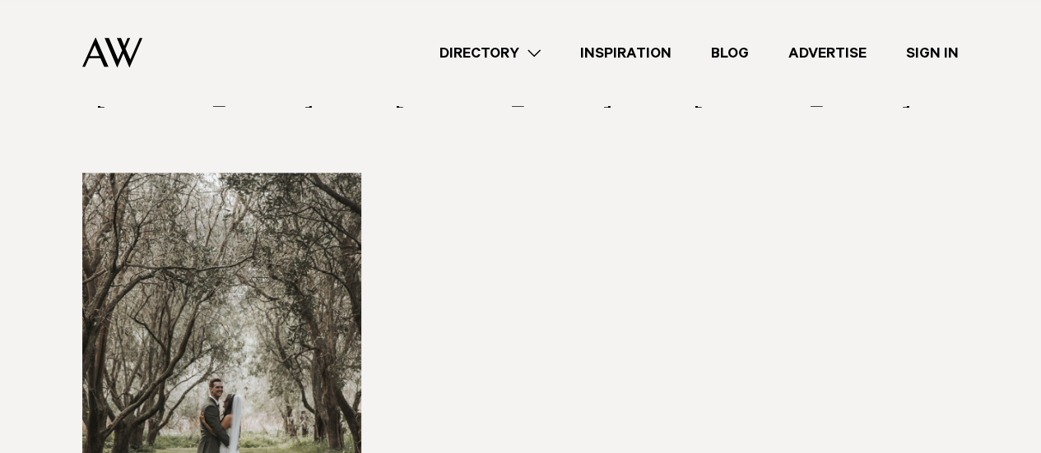
click at [267, 216] on img at bounding box center [221, 360] width 279 height 374
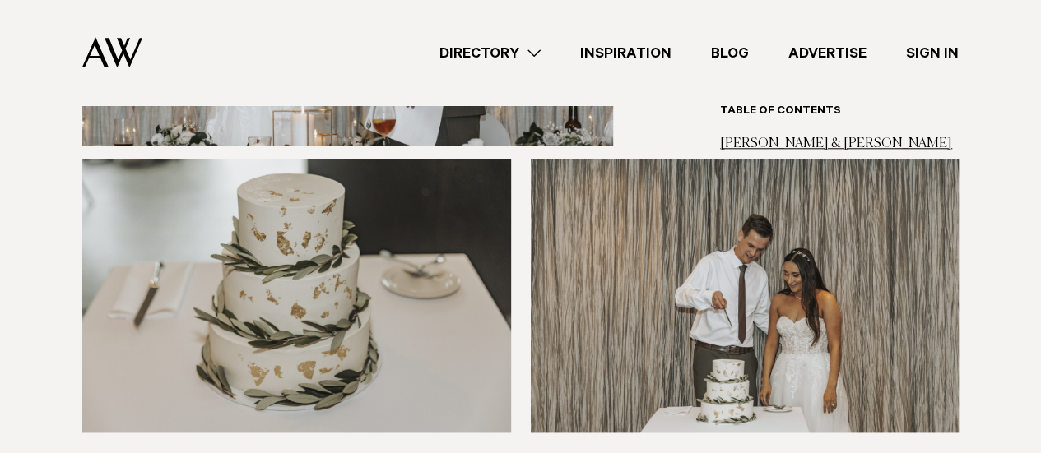
scroll to position [7024, 0]
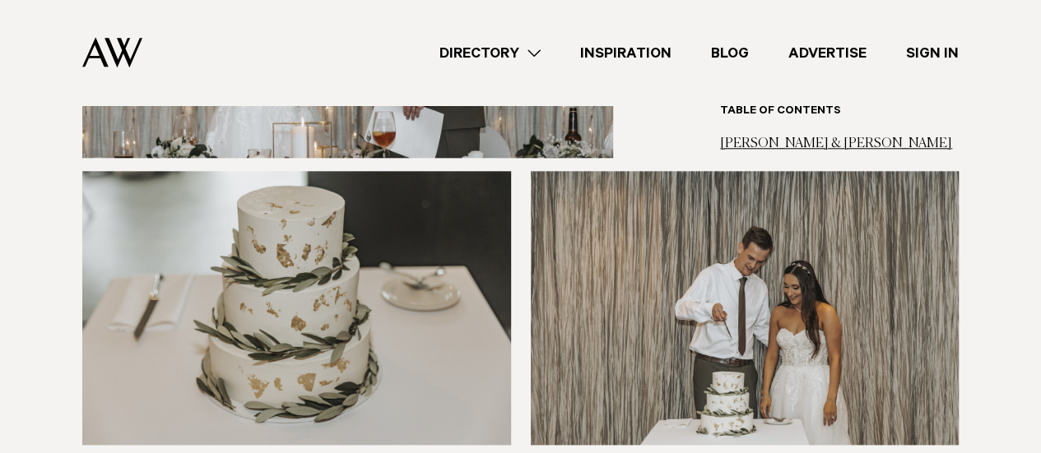
click at [541, 54] on link "Directory" at bounding box center [490, 53] width 141 height 22
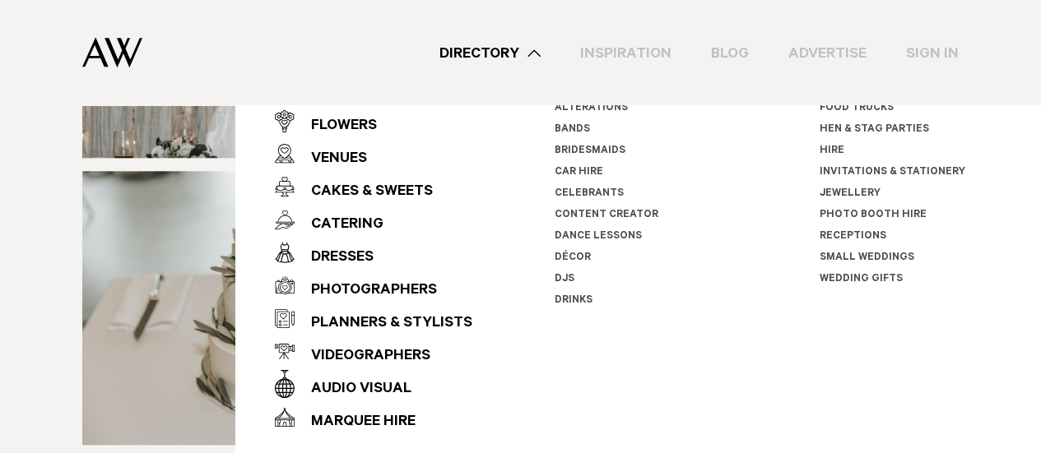
scroll to position [0, 0]
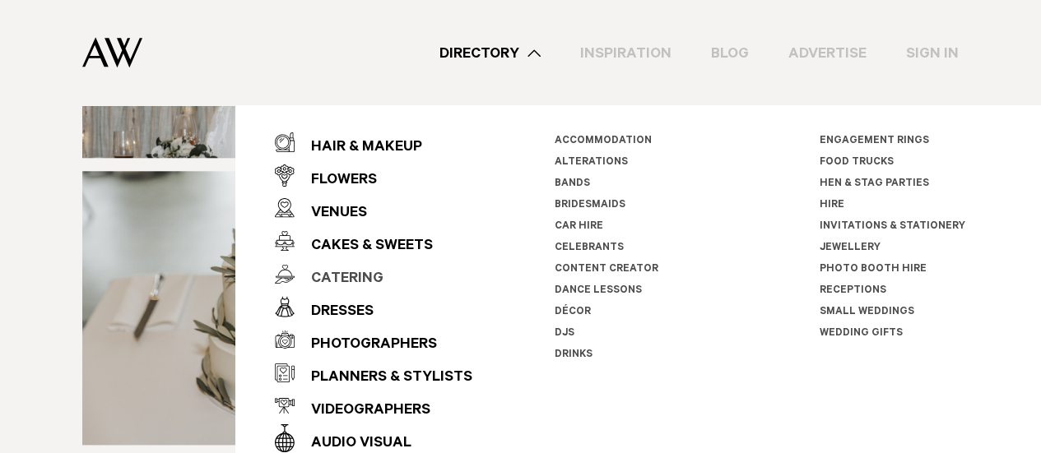
click at [363, 272] on div "Catering" at bounding box center [339, 279] width 89 height 33
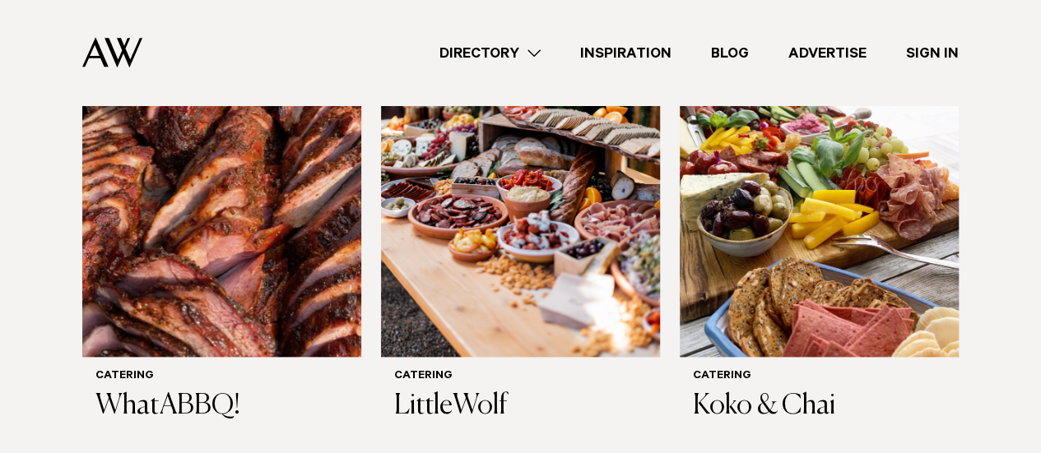
scroll to position [589, 0]
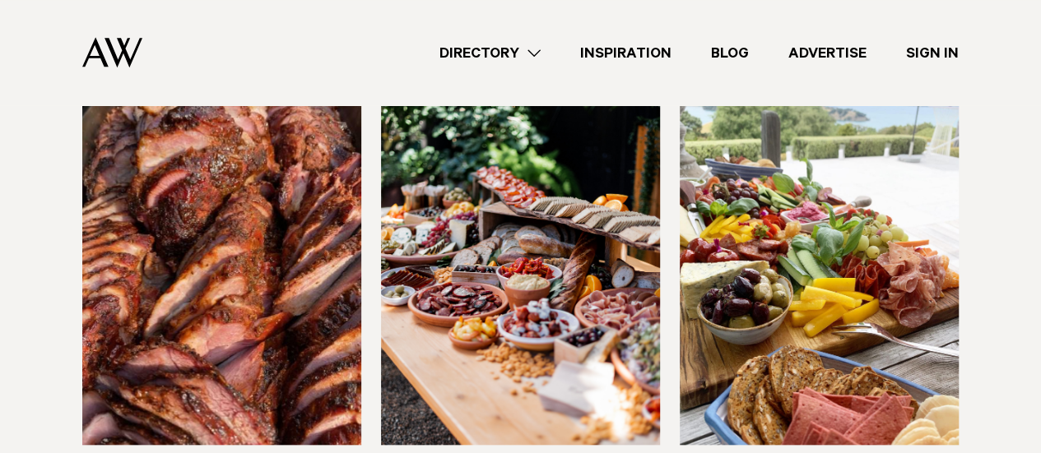
click at [550, 271] on img at bounding box center [520, 258] width 279 height 374
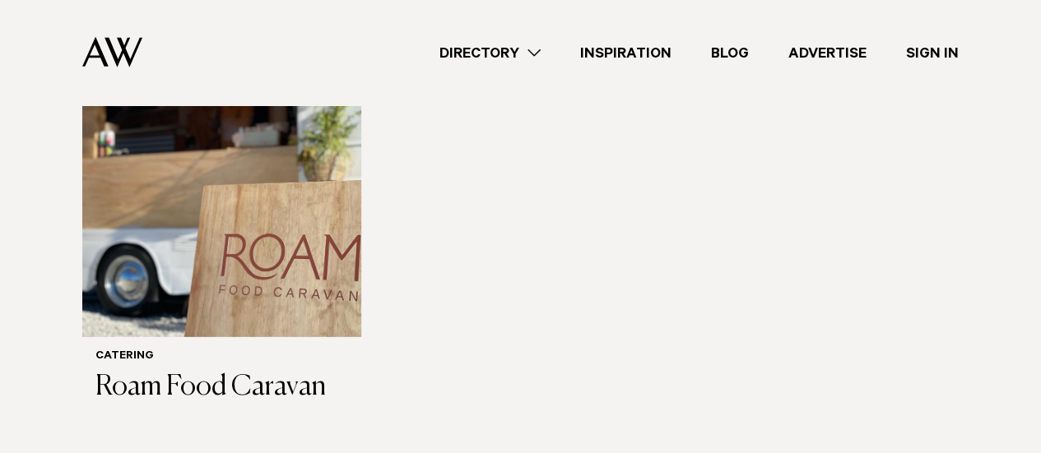
scroll to position [2234, 0]
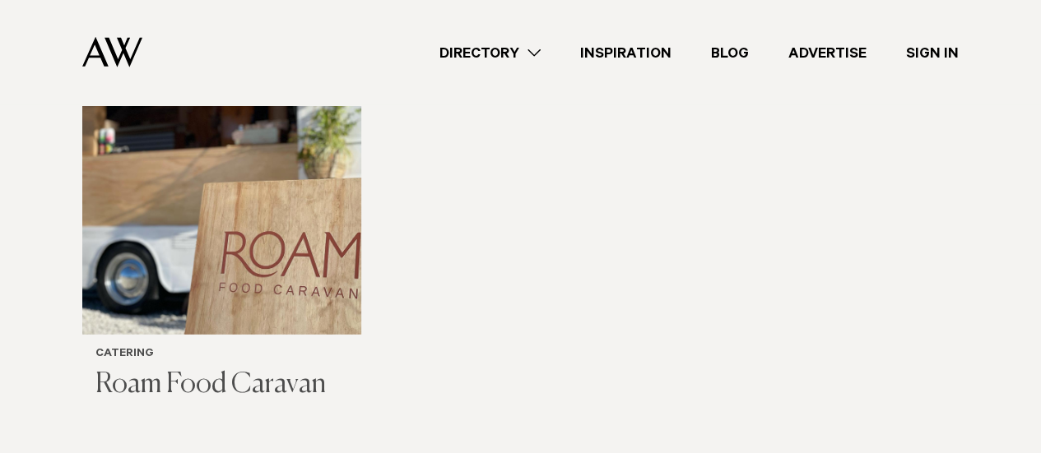
click at [239, 369] on h3 "Roam Food Caravan" at bounding box center [221, 386] width 253 height 34
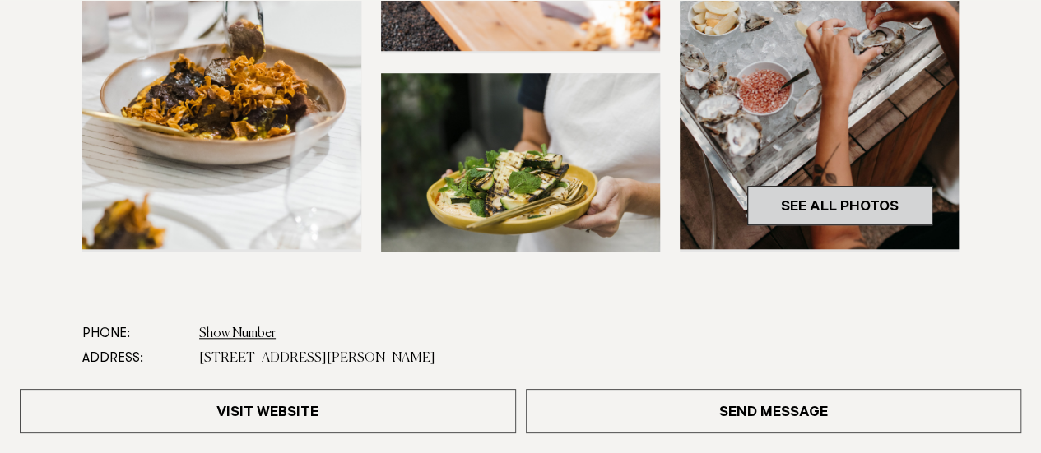
scroll to position [621, 0]
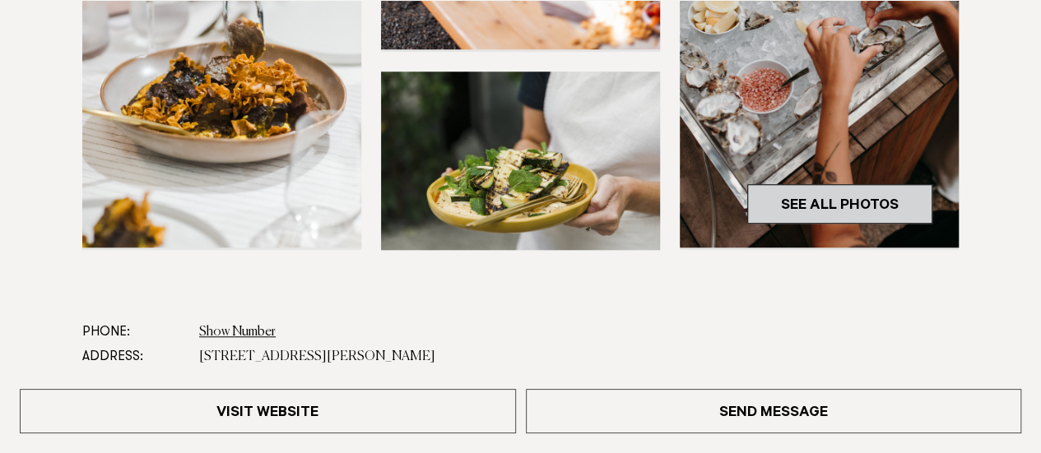
click at [810, 211] on link "See All Photos" at bounding box center [839, 203] width 185 height 39
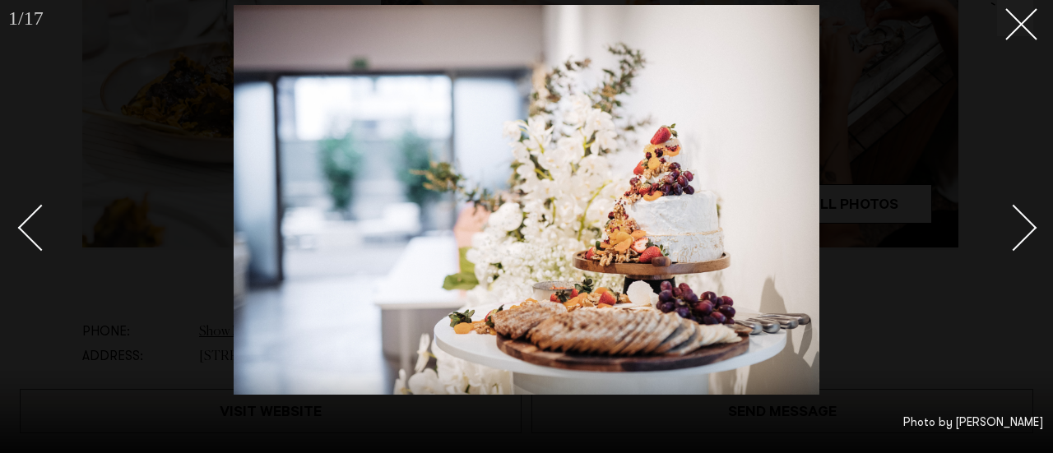
click at [1030, 227] on div "Next slide" at bounding box center [1014, 227] width 47 height 47
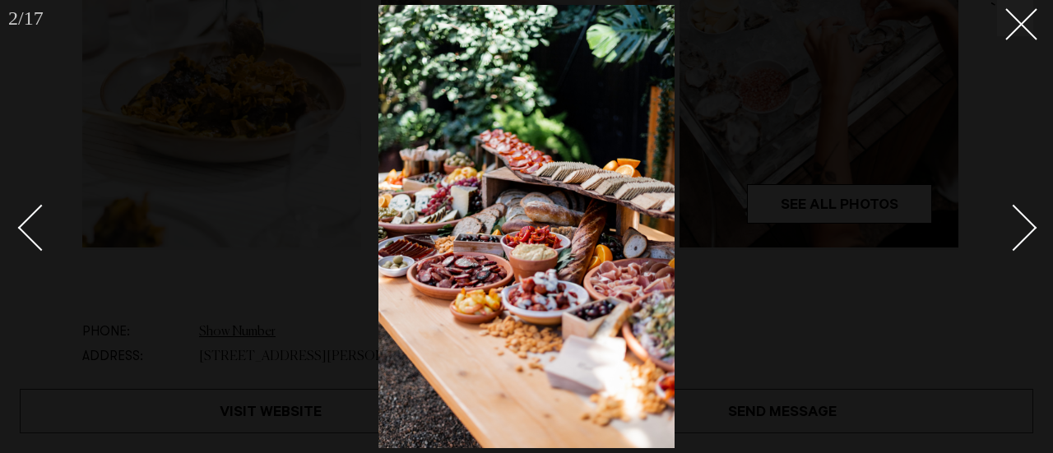
click at [1030, 227] on div "Next slide" at bounding box center [1014, 227] width 47 height 47
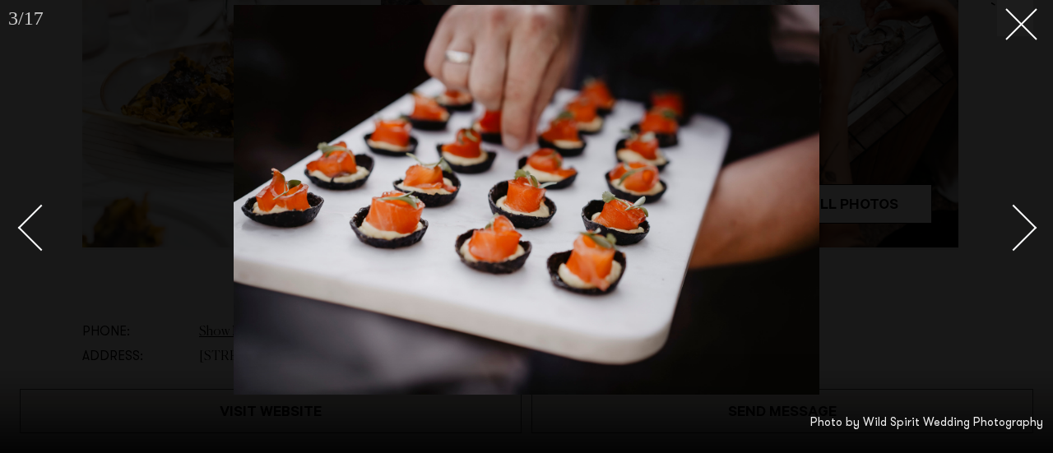
click at [1030, 227] on div "Next slide" at bounding box center [1014, 227] width 47 height 47
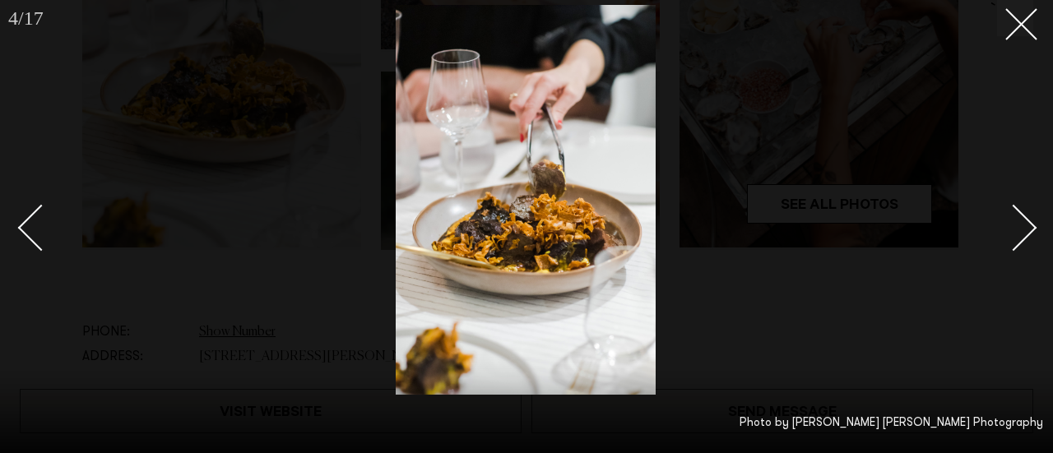
click at [1030, 227] on div "Next slide" at bounding box center [1014, 227] width 47 height 47
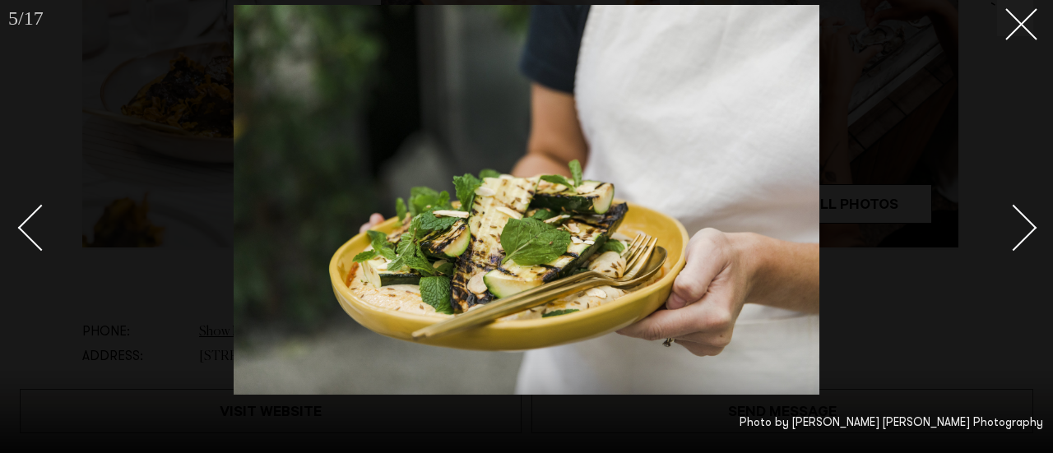
click at [1030, 227] on div "Next slide" at bounding box center [1014, 227] width 47 height 47
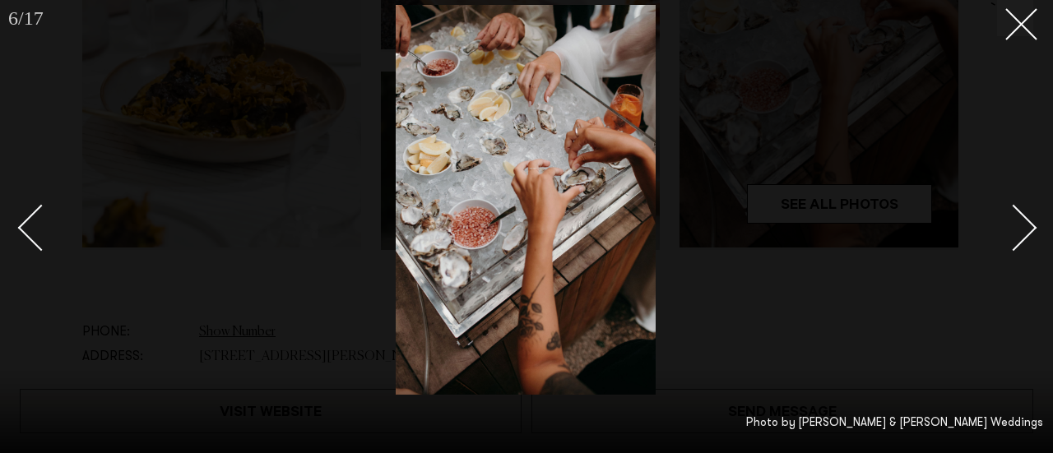
click at [1030, 227] on div "Next slide" at bounding box center [1014, 227] width 47 height 47
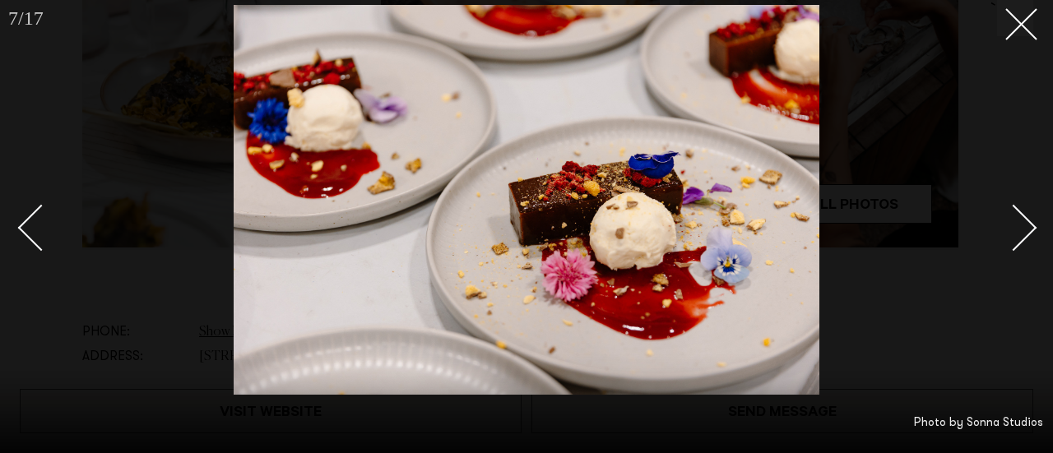
click at [1024, 225] on div "Next slide" at bounding box center [1014, 227] width 47 height 47
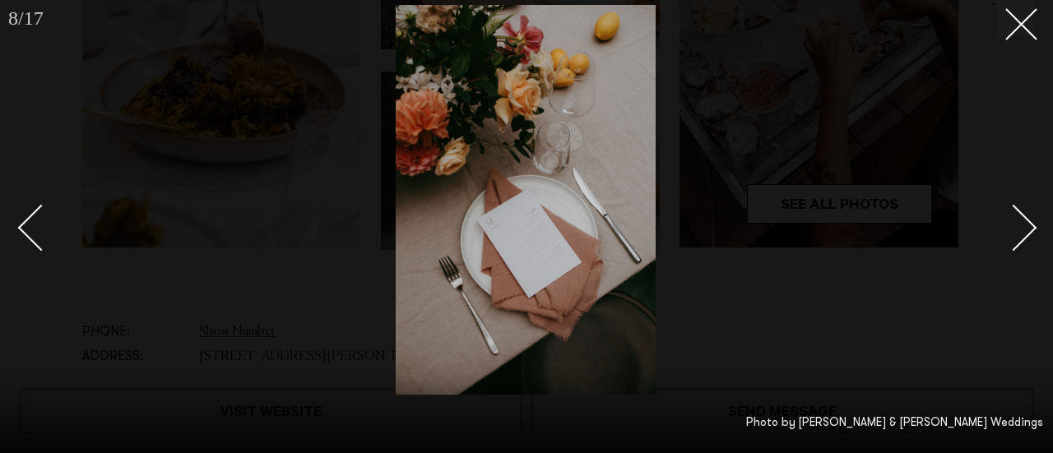
click at [1024, 225] on div "Next slide" at bounding box center [1014, 227] width 47 height 47
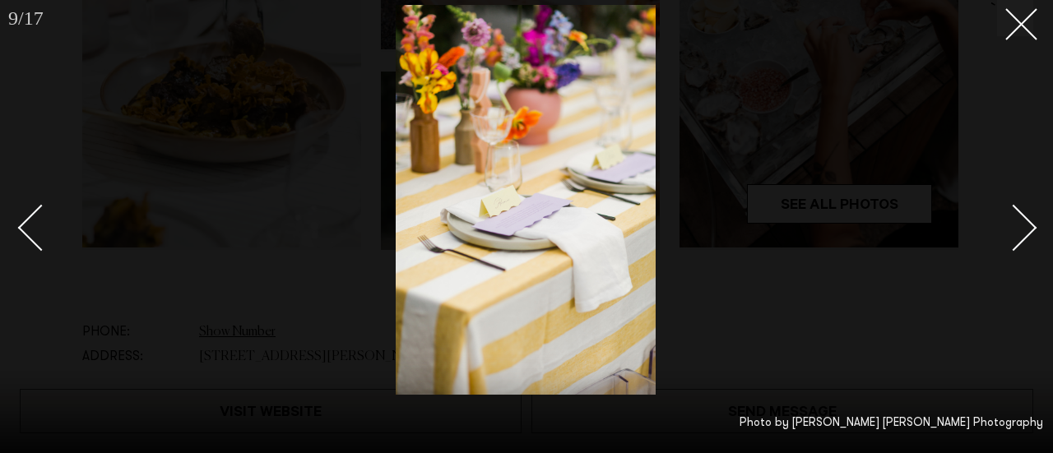
click at [1024, 225] on div "Next slide" at bounding box center [1014, 227] width 47 height 47
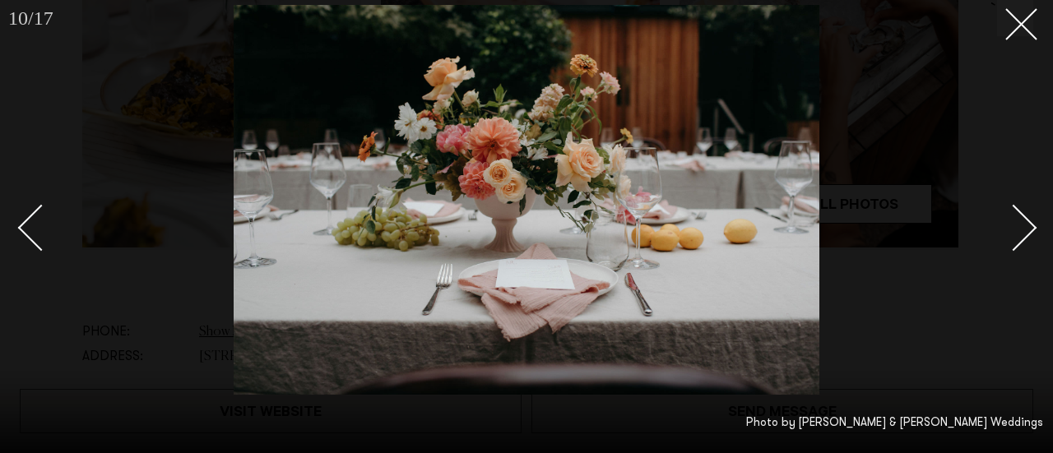
click at [1024, 225] on div "Next slide" at bounding box center [1014, 227] width 47 height 47
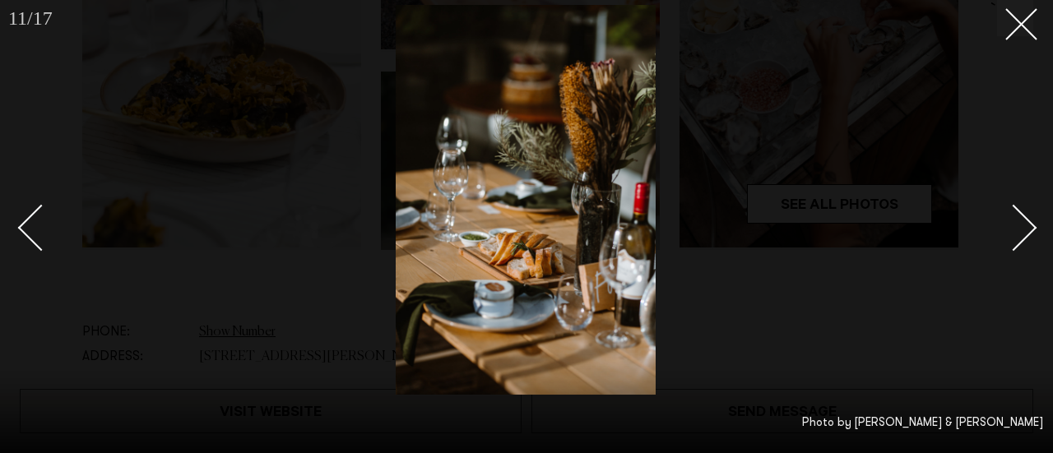
click at [1024, 225] on div "Next slide" at bounding box center [1014, 227] width 47 height 47
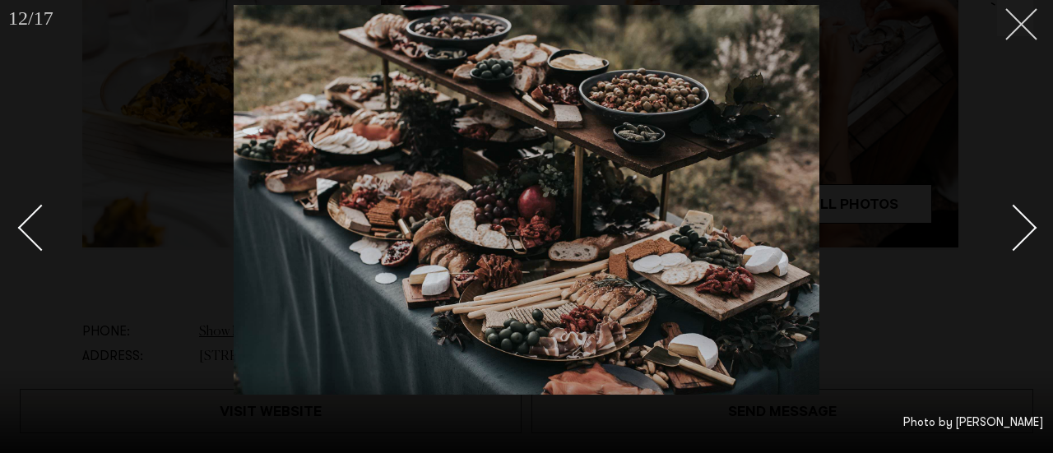
click at [1025, 30] on button at bounding box center [1015, 18] width 36 height 36
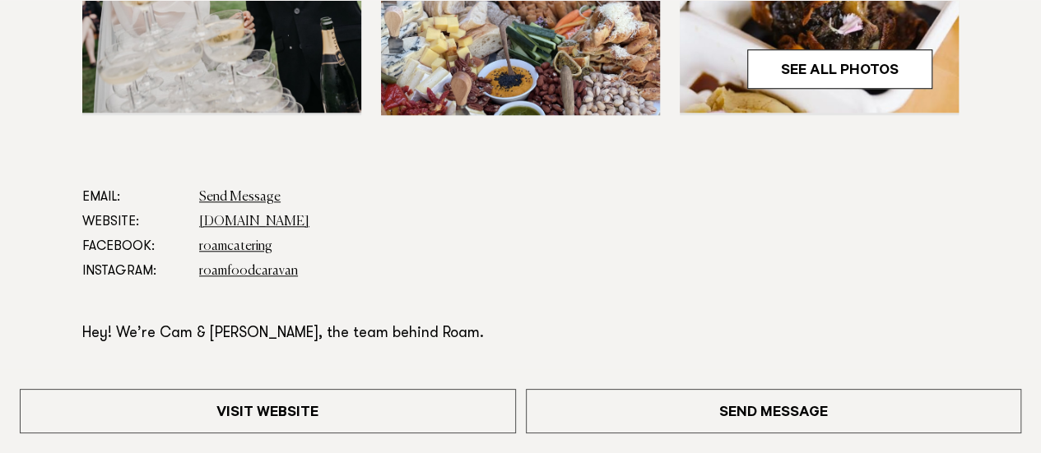
scroll to position [763, 0]
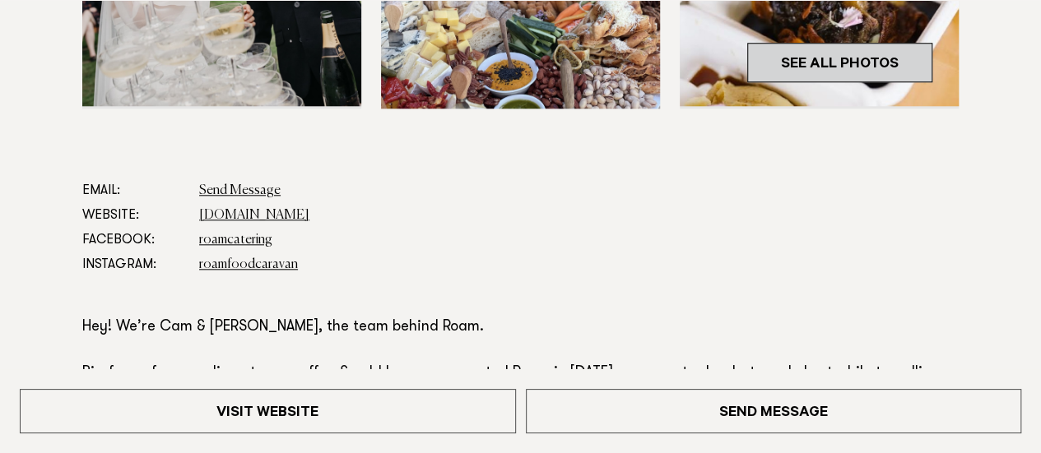
click at [831, 66] on link "See All Photos" at bounding box center [839, 62] width 185 height 39
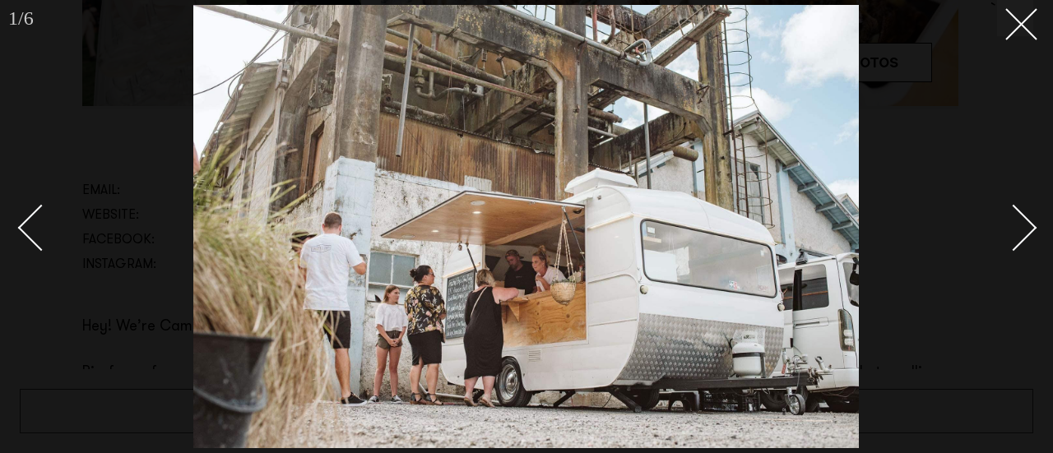
click at [1015, 223] on div "Next slide" at bounding box center [1014, 227] width 47 height 47
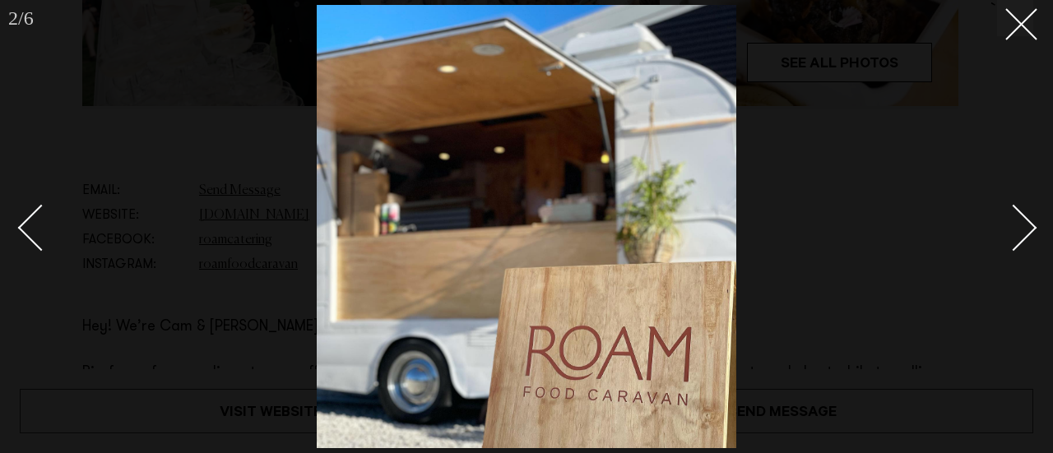
click at [1015, 223] on div "Next slide" at bounding box center [1014, 227] width 47 height 47
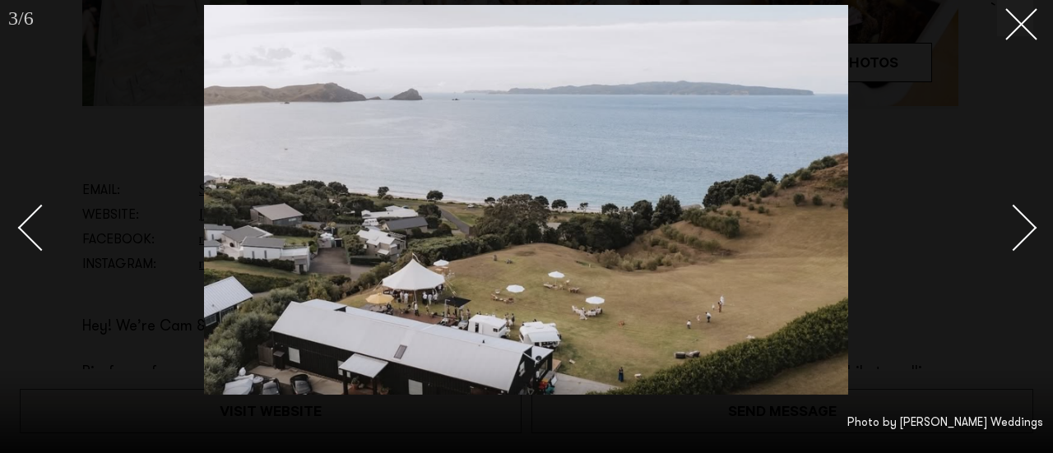
click at [1015, 223] on div "Next slide" at bounding box center [1014, 227] width 47 height 47
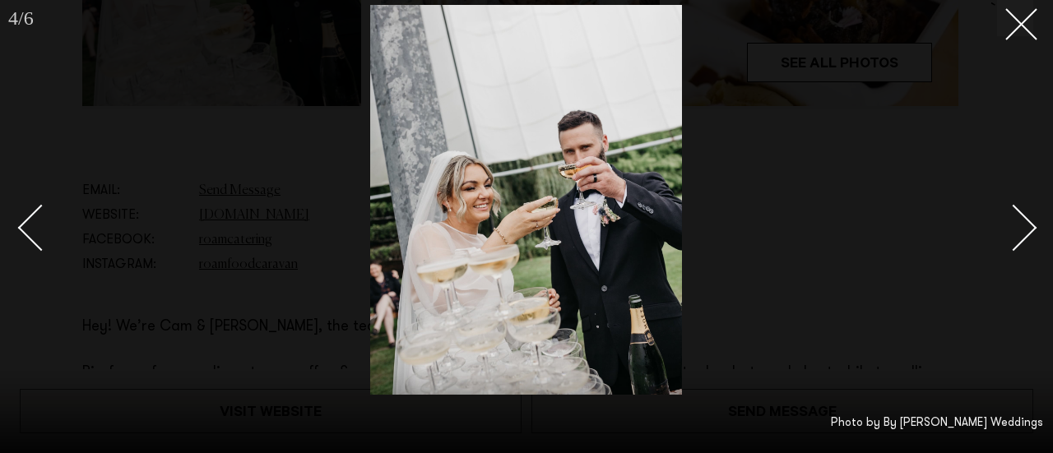
click at [1015, 223] on div "Next slide" at bounding box center [1014, 227] width 47 height 47
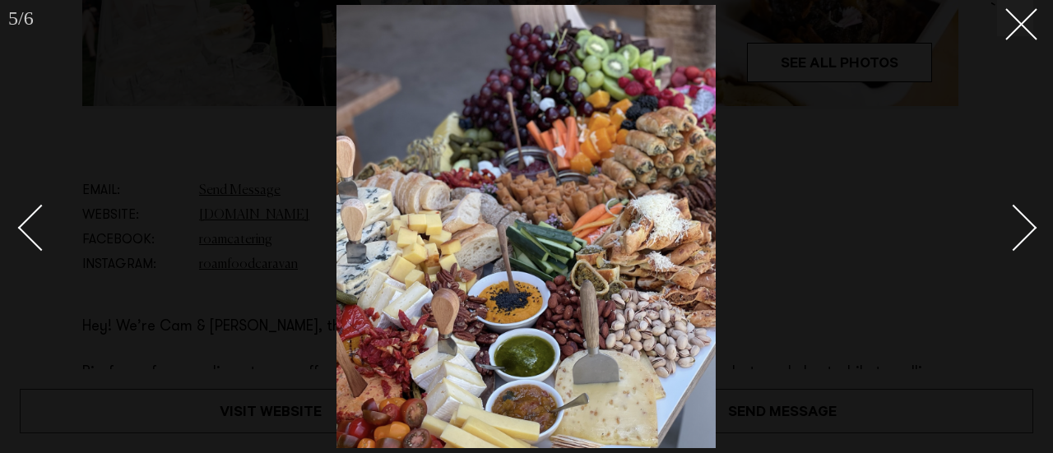
click at [1027, 221] on div "Next slide" at bounding box center [1014, 227] width 47 height 47
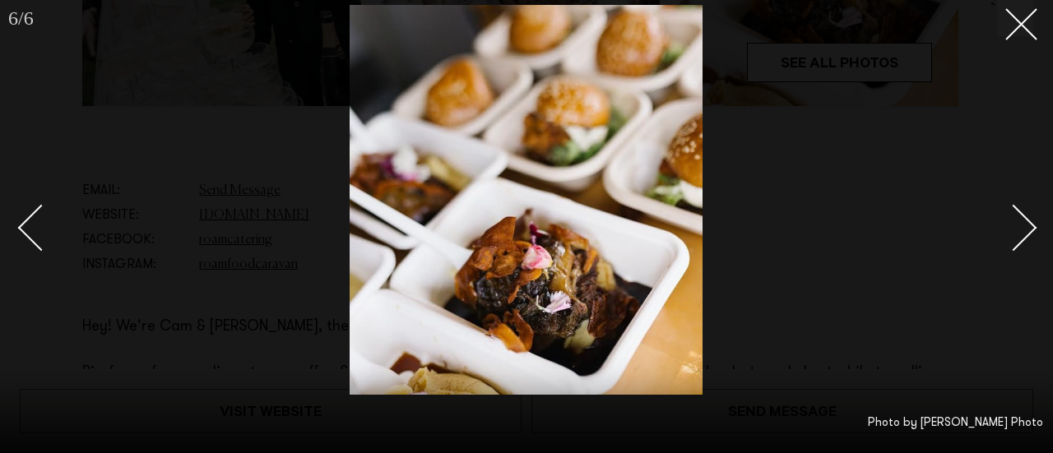
click at [1027, 221] on div "Next slide" at bounding box center [1014, 227] width 47 height 47
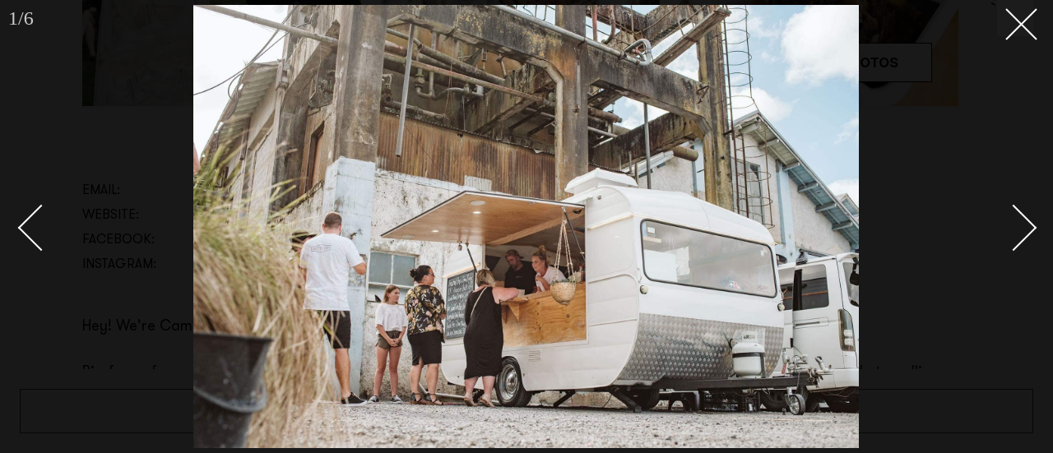
click at [1027, 221] on div "Next slide" at bounding box center [1014, 227] width 47 height 47
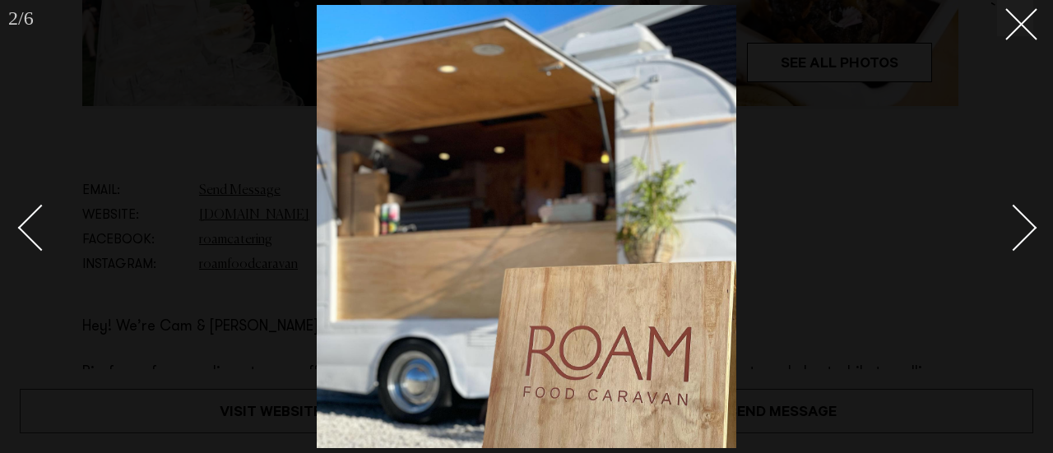
click at [1027, 221] on div "Next slide" at bounding box center [1014, 227] width 47 height 47
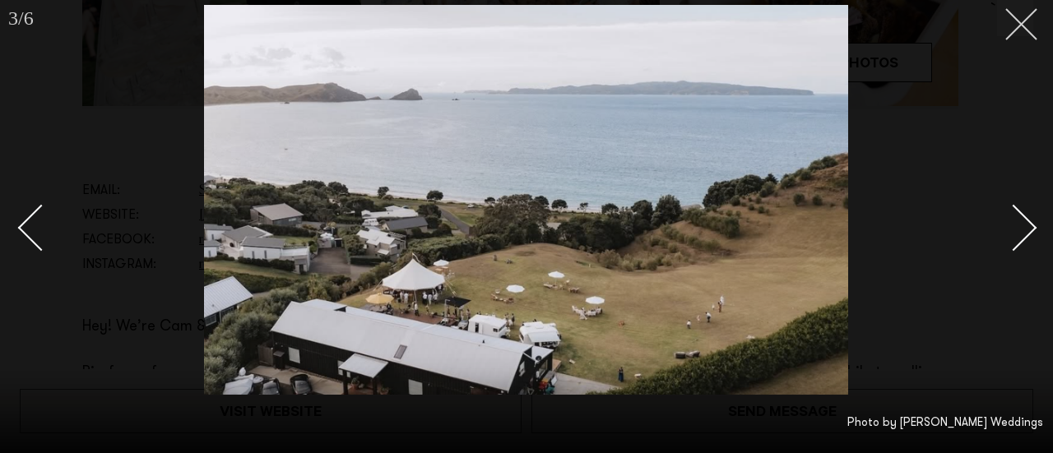
click at [1029, 21] on button at bounding box center [1015, 18] width 36 height 36
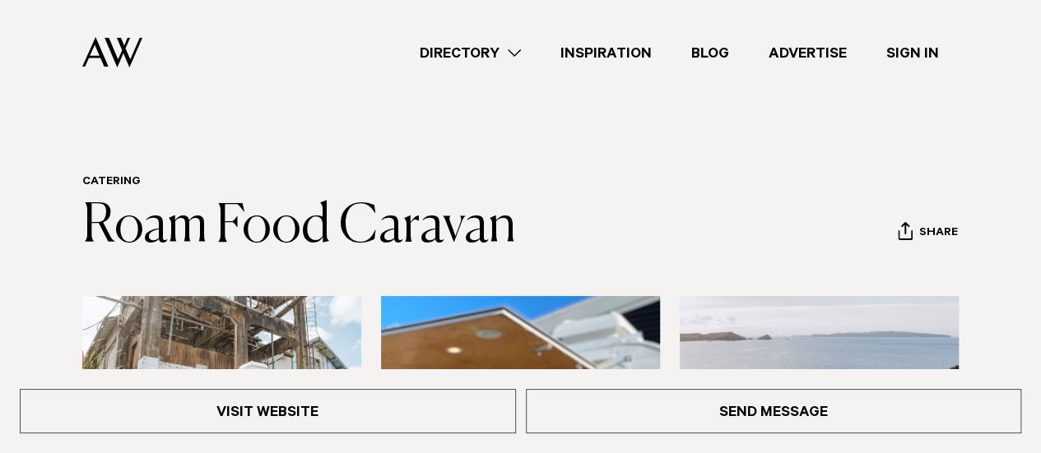
click at [701, 53] on link "Blog" at bounding box center [709, 53] width 77 height 22
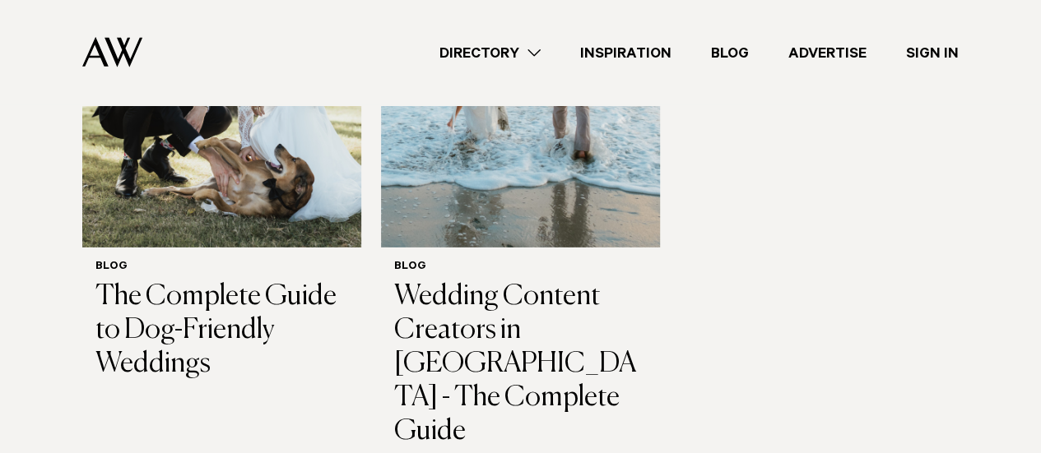
scroll to position [2564, 0]
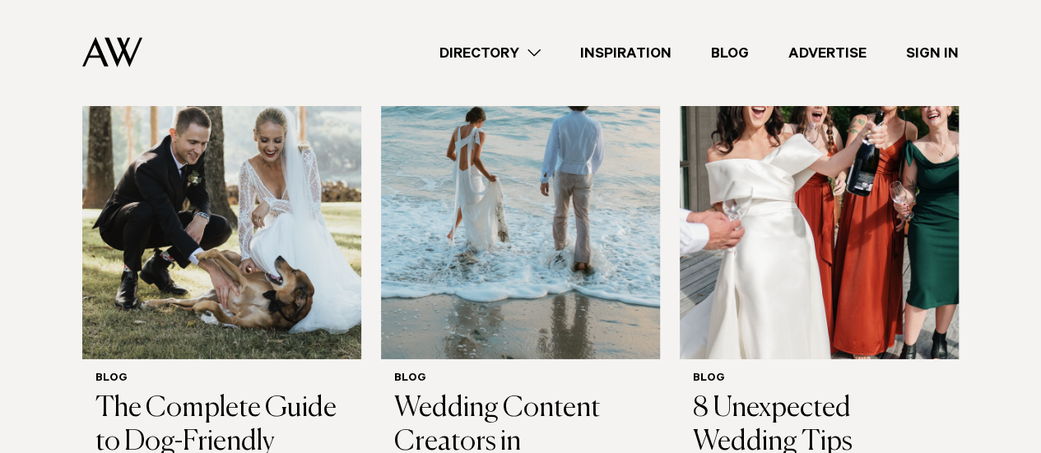
scroll to position [2412, 0]
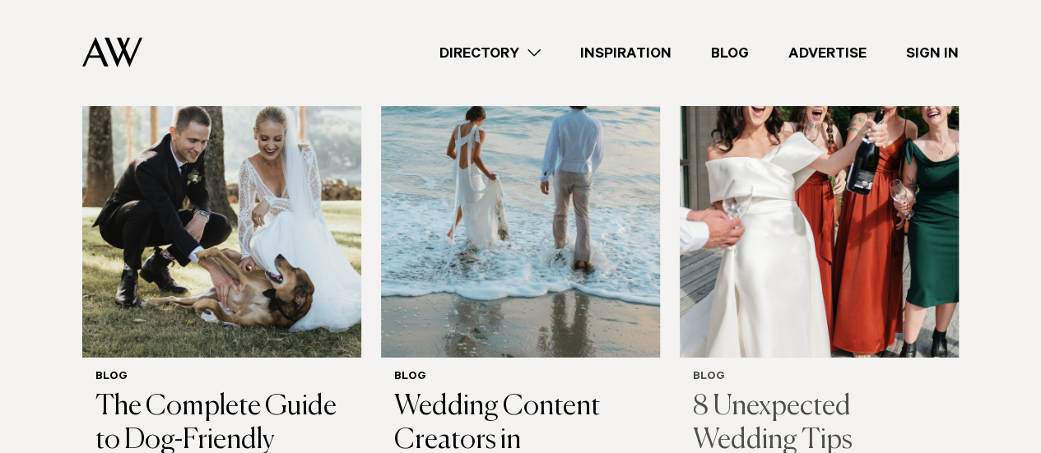
click at [791, 391] on h3 "8 Unexpected Wedding Tips" at bounding box center [819, 424] width 253 height 67
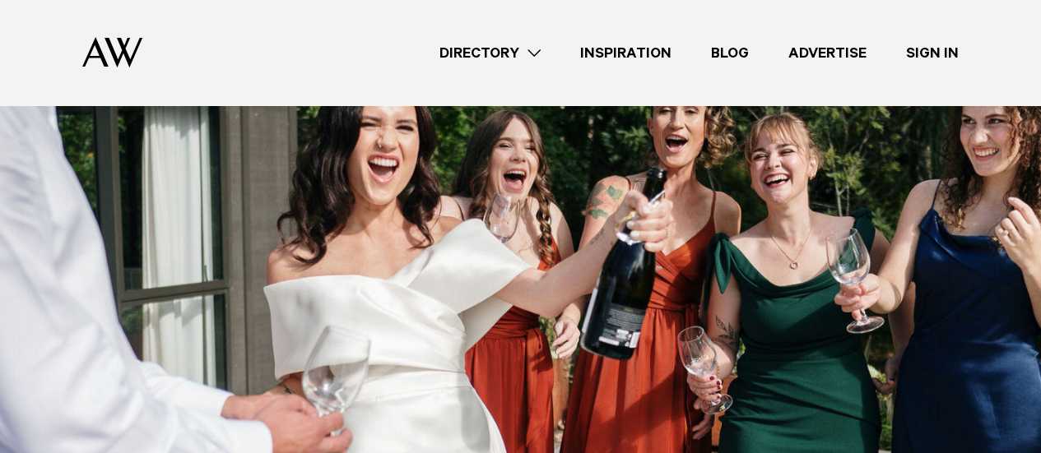
scroll to position [295, 0]
drag, startPoint x: 497, startPoint y: 341, endPoint x: 416, endPoint y: 306, distance: 87.7
click at [416, 306] on img at bounding box center [520, 304] width 1041 height 488
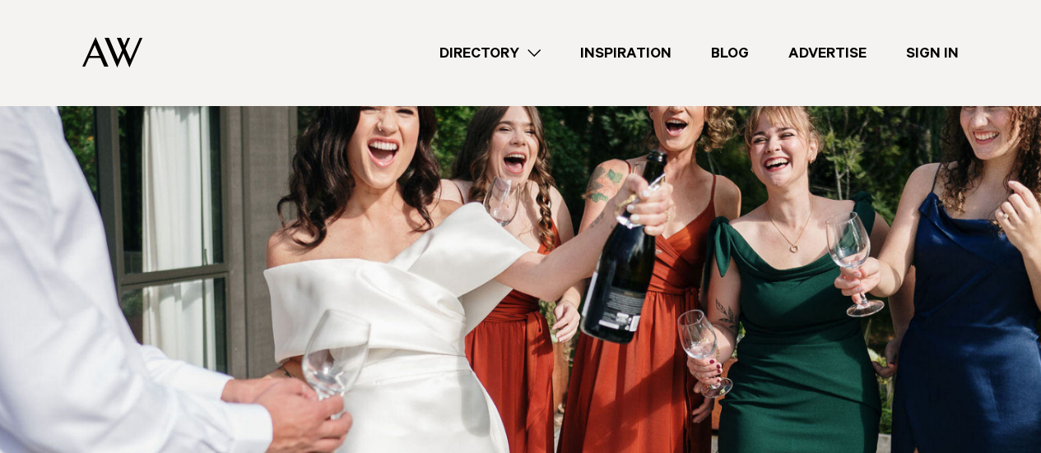
scroll to position [312, 0]
